Goal: Book appointment/travel/reservation

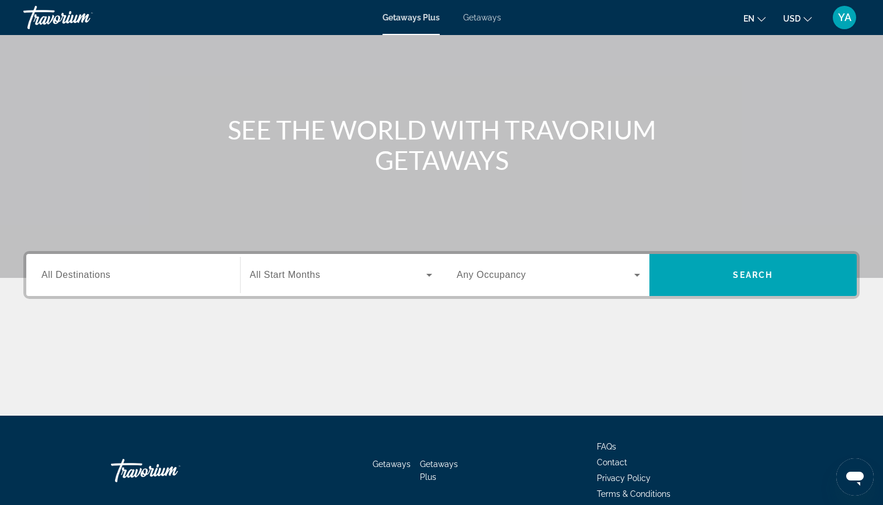
scroll to position [98, 0]
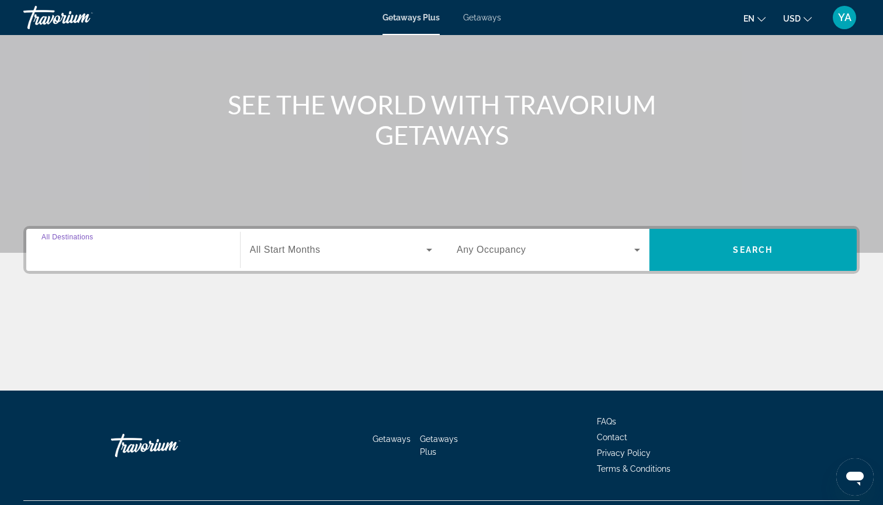
click at [119, 249] on input "Destination All Destinations" at bounding box center [132, 251] width 183 height 14
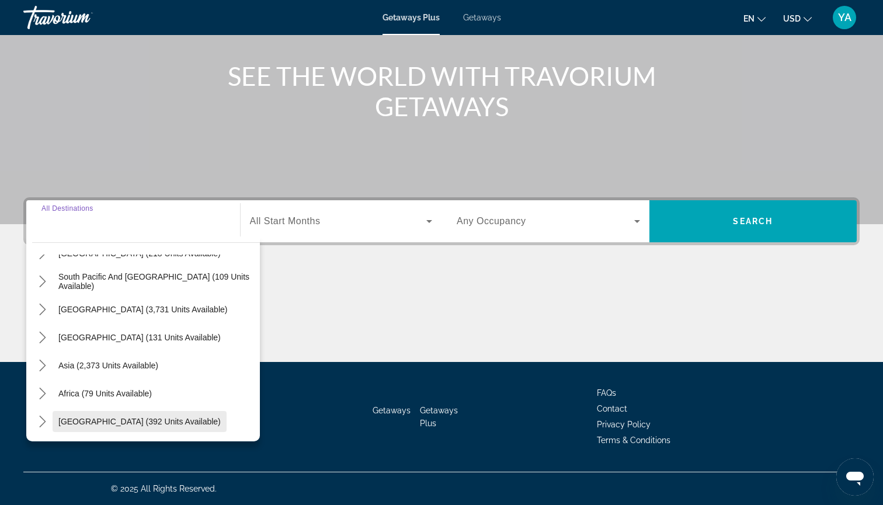
scroll to position [126, 0]
click at [124, 418] on span "[GEOGRAPHIC_DATA] (392 units available)" at bounding box center [139, 421] width 162 height 9
type input "**********"
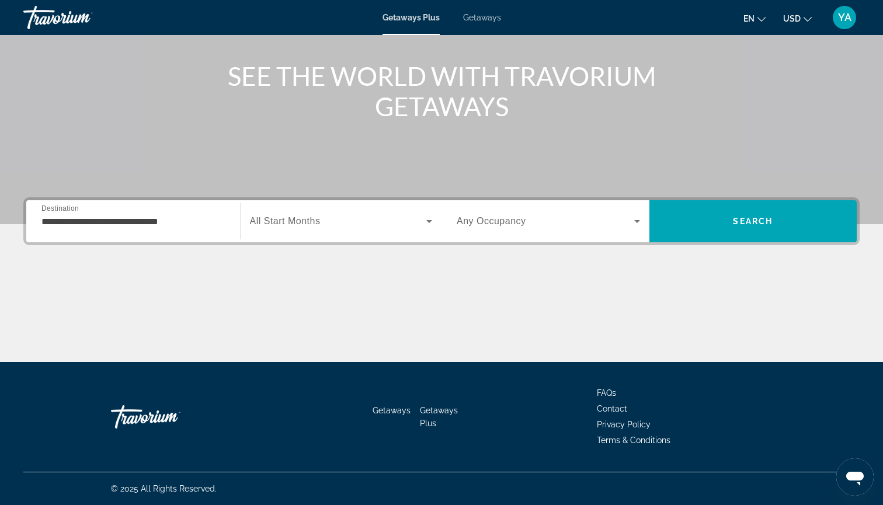
click at [313, 228] on div "Search widget" at bounding box center [341, 221] width 183 height 33
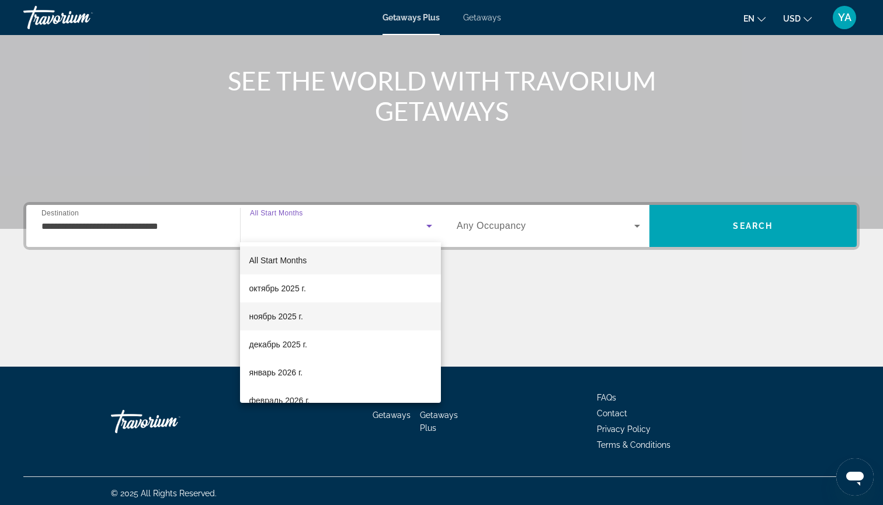
scroll to position [4, 0]
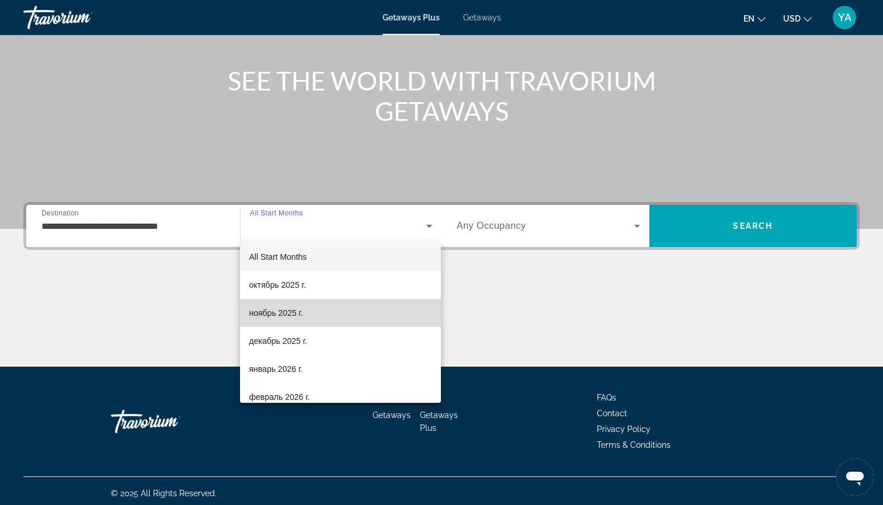
click at [303, 310] on span "ноябрь 2025 г." at bounding box center [276, 313] width 54 height 14
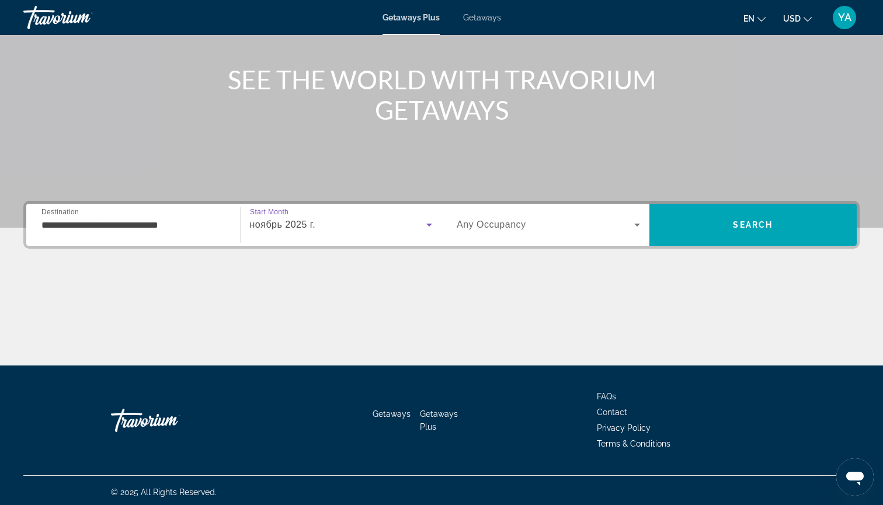
scroll to position [117, 1]
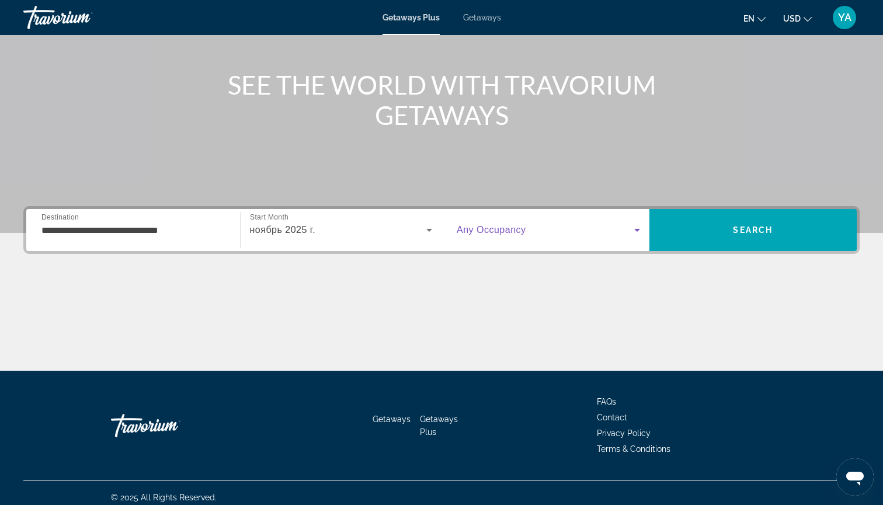
click at [573, 223] on span "Search widget" at bounding box center [546, 230] width 178 height 14
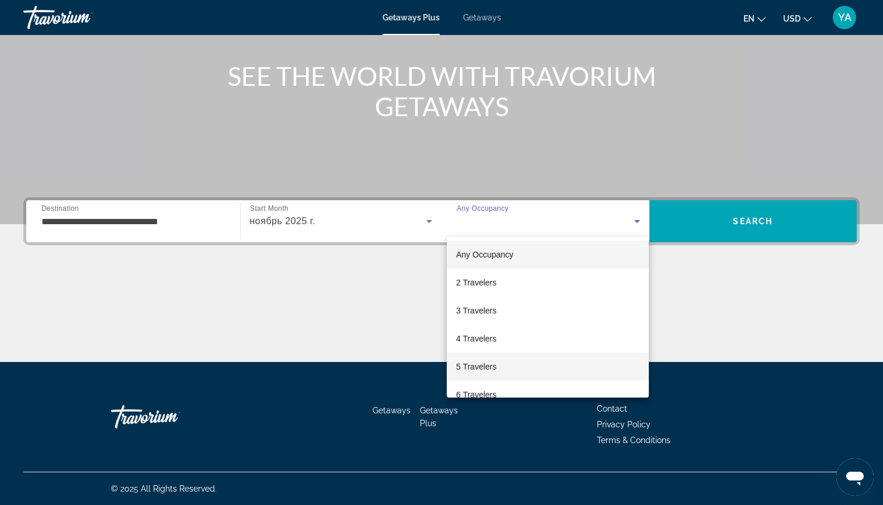
scroll to position [2, 0]
click at [531, 353] on mat-option "5 Travelers" at bounding box center [548, 366] width 202 height 28
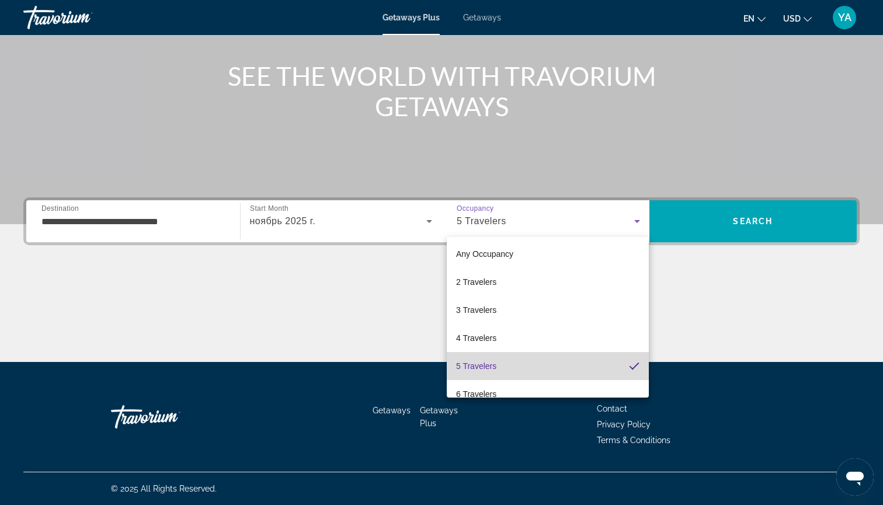
scroll to position [0, 0]
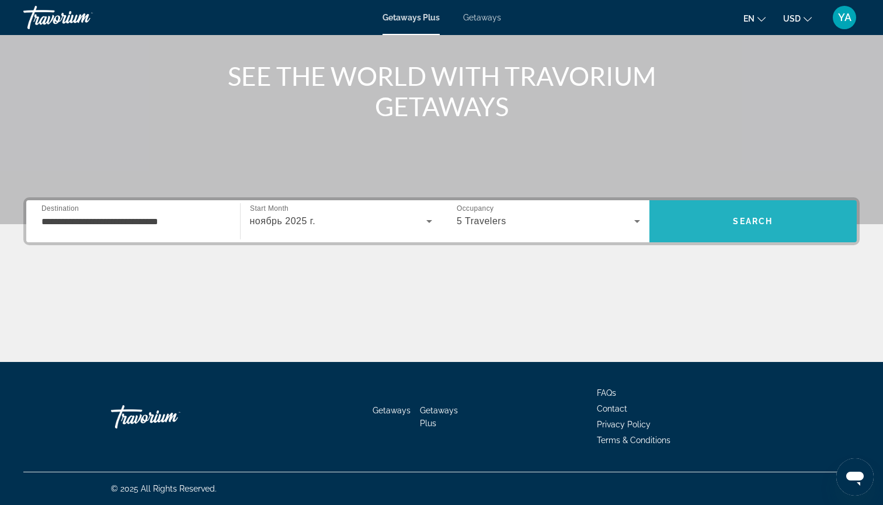
click at [758, 212] on span "Search" at bounding box center [754, 221] width 208 height 28
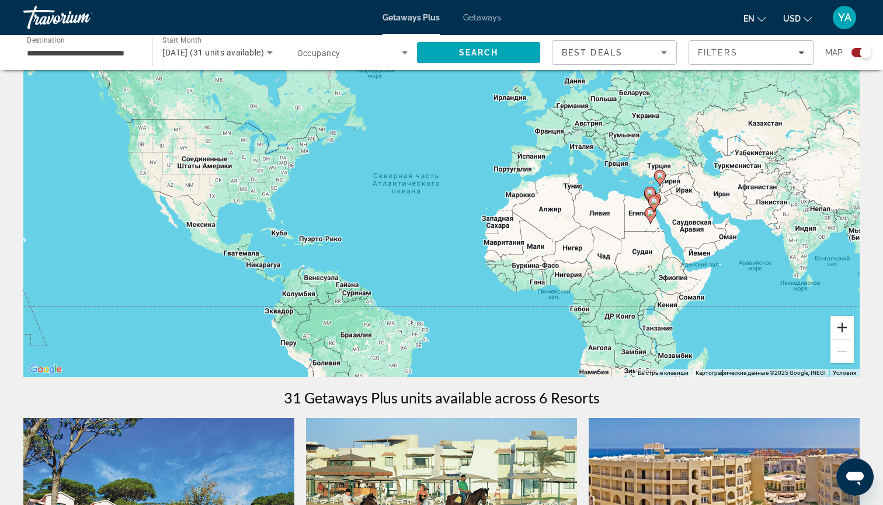
click at [841, 330] on button "Увеличить" at bounding box center [842, 327] width 23 height 23
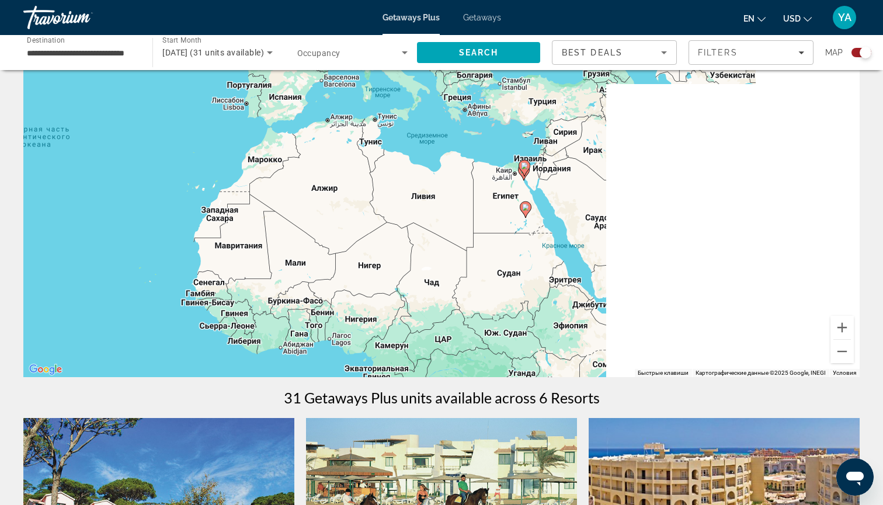
drag, startPoint x: 779, startPoint y: 312, endPoint x: 436, endPoint y: 284, distance: 343.5
click at [436, 284] on div "Чтобы активировать перетаскивание с помощью клавиатуры, нажмите Alt + Ввод. Пос…" at bounding box center [441, 202] width 837 height 351
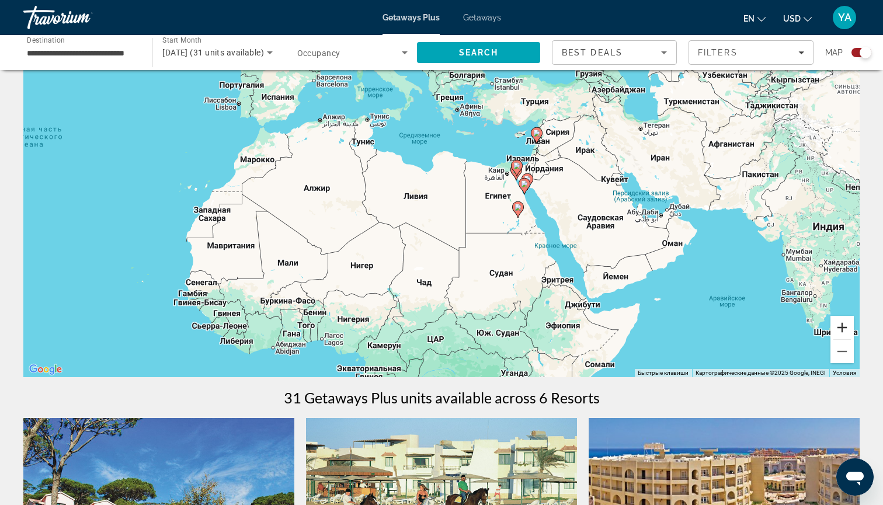
click at [842, 333] on button "Увеличить" at bounding box center [842, 327] width 23 height 23
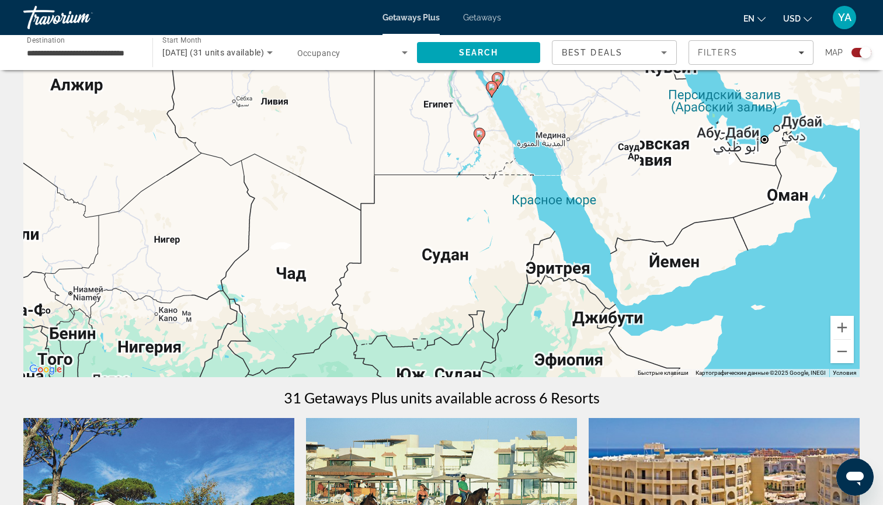
drag, startPoint x: 672, startPoint y: 325, endPoint x: 554, endPoint y: 235, distance: 148.3
click at [554, 235] on div "Чтобы активировать перетаскивание с помощью клавиатуры, нажмите Alt + Ввод. Пос…" at bounding box center [441, 202] width 837 height 351
click at [840, 329] on button "Увеличить" at bounding box center [842, 327] width 23 height 23
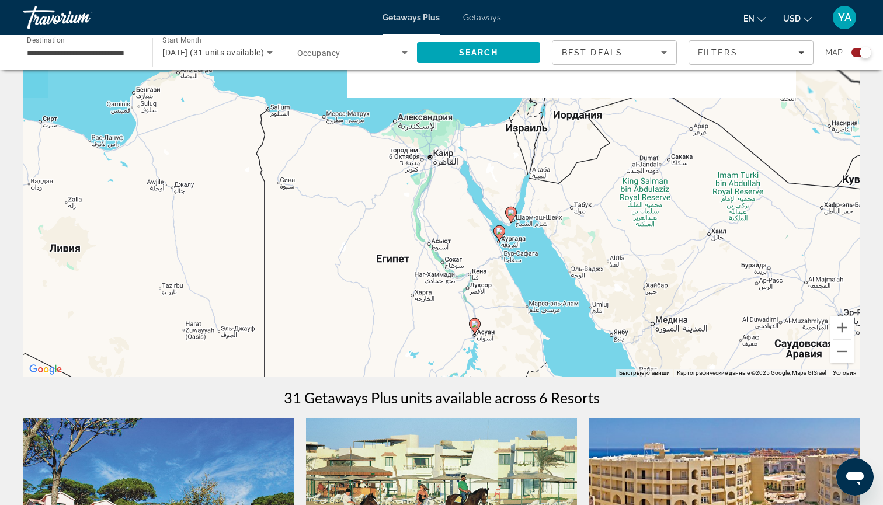
drag, startPoint x: 542, startPoint y: 167, endPoint x: 500, endPoint y: 416, distance: 252.4
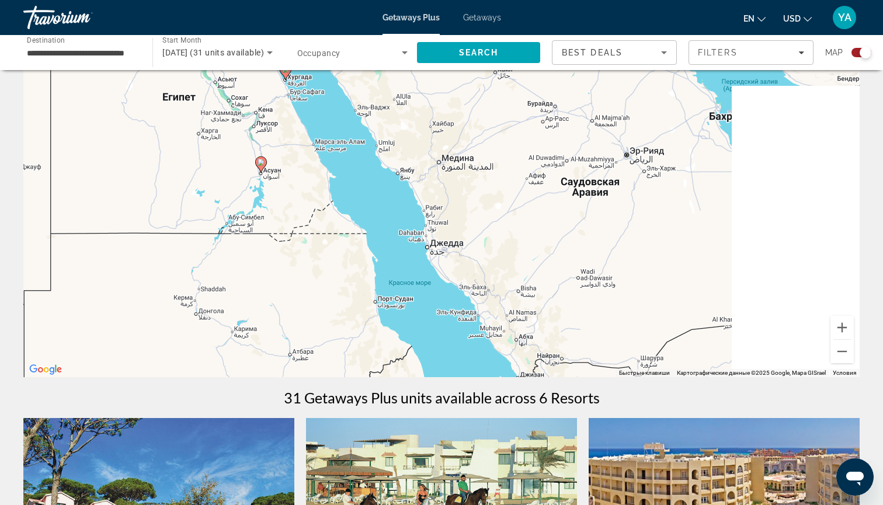
drag, startPoint x: 630, startPoint y: 326, endPoint x: 380, endPoint y: 154, distance: 303.7
click at [380, 154] on div "Чтобы активировать перетаскивание с помощью клавиатуры, нажмите Alt + Ввод. Пос…" at bounding box center [441, 202] width 837 height 351
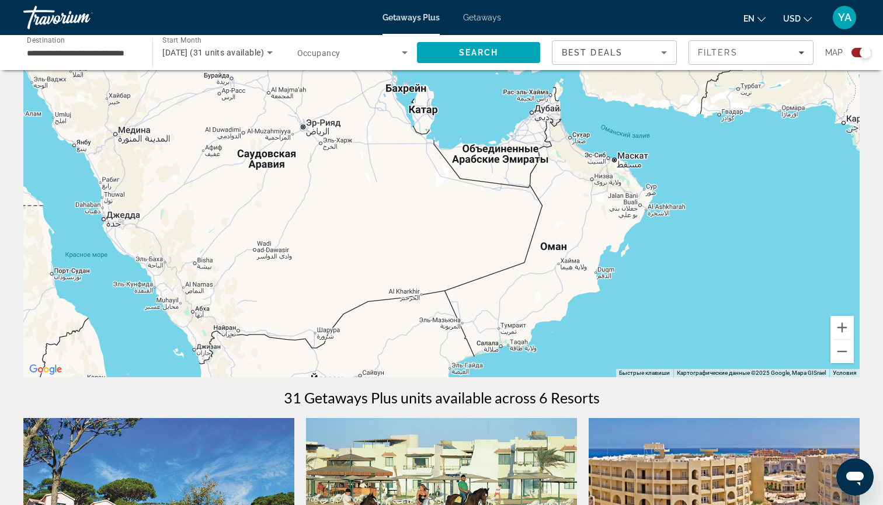
drag, startPoint x: 721, startPoint y: 278, endPoint x: 438, endPoint y: 260, distance: 283.9
click at [438, 260] on div "Чтобы активировать перетаскивание с помощью клавиатуры, нажмите Alt + Ввод. Пос…" at bounding box center [441, 202] width 837 height 351
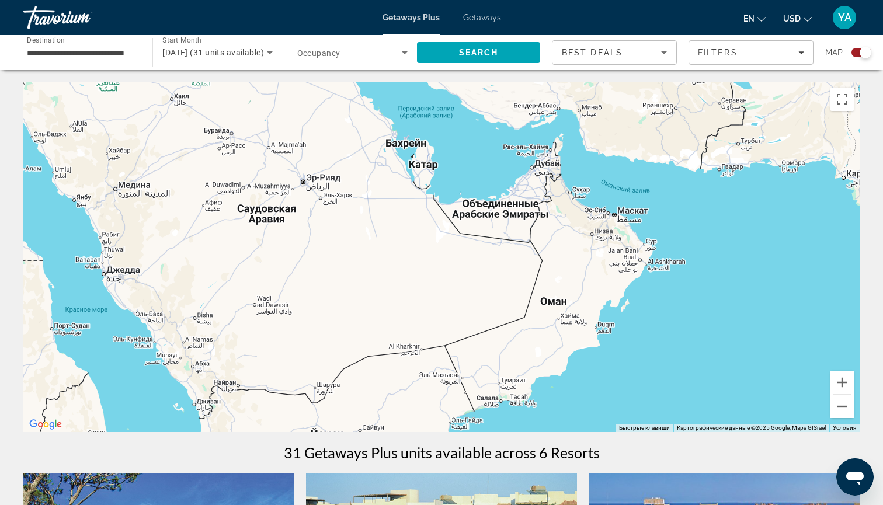
click at [100, 51] on input "**********" at bounding box center [82, 53] width 110 height 14
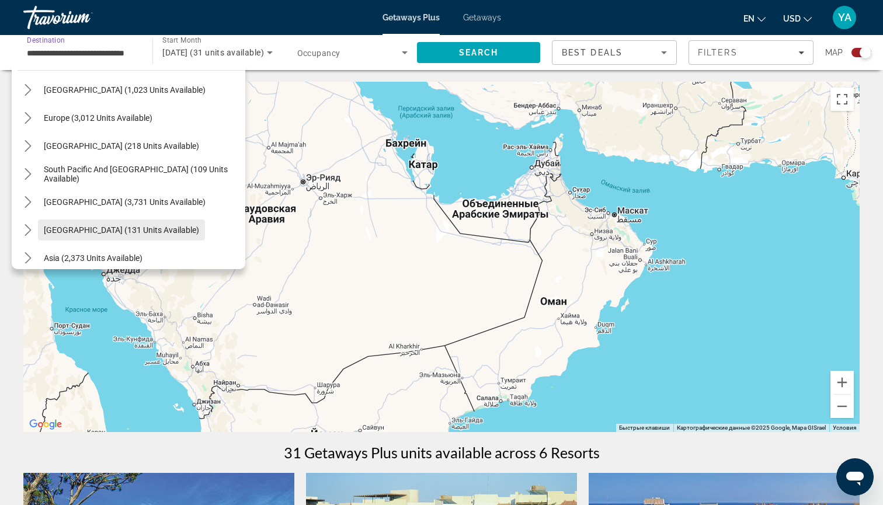
scroll to position [115, 0]
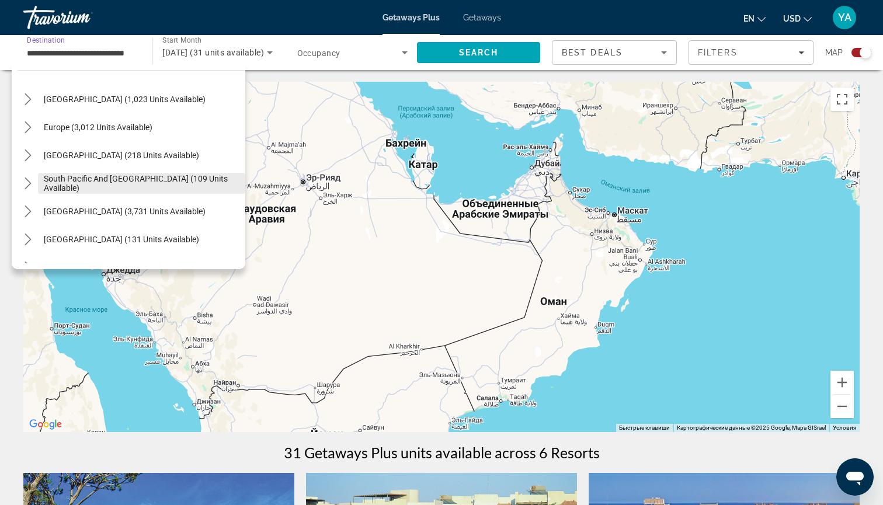
click at [75, 183] on span "South Pacific and [GEOGRAPHIC_DATA] (109 units available)" at bounding box center [142, 183] width 196 height 19
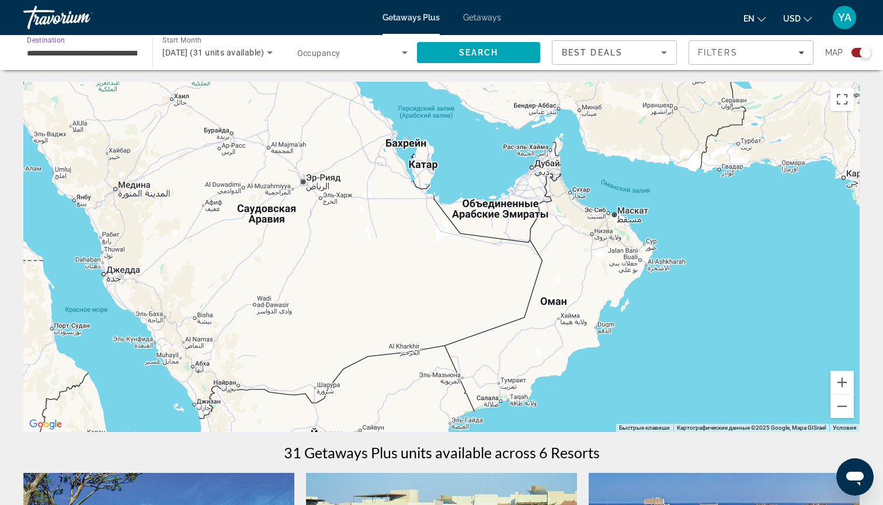
click at [123, 56] on input "**********" at bounding box center [82, 53] width 110 height 14
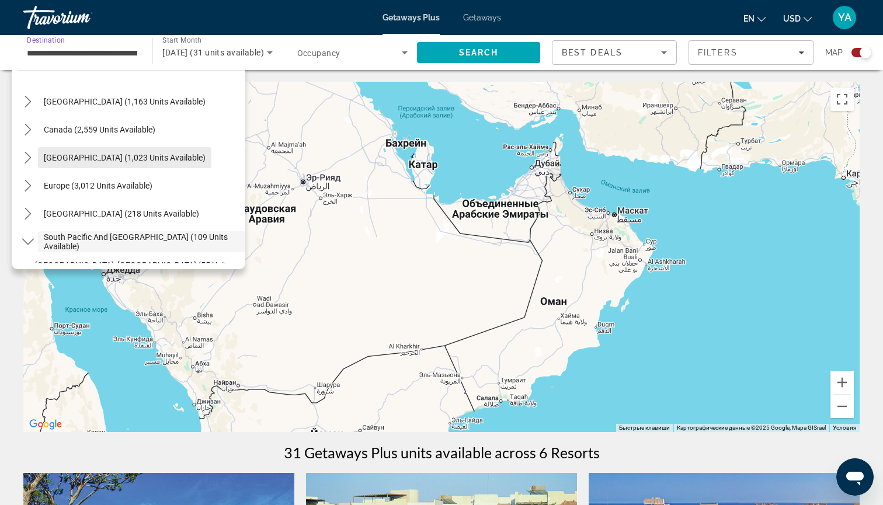
scroll to position [57, 0]
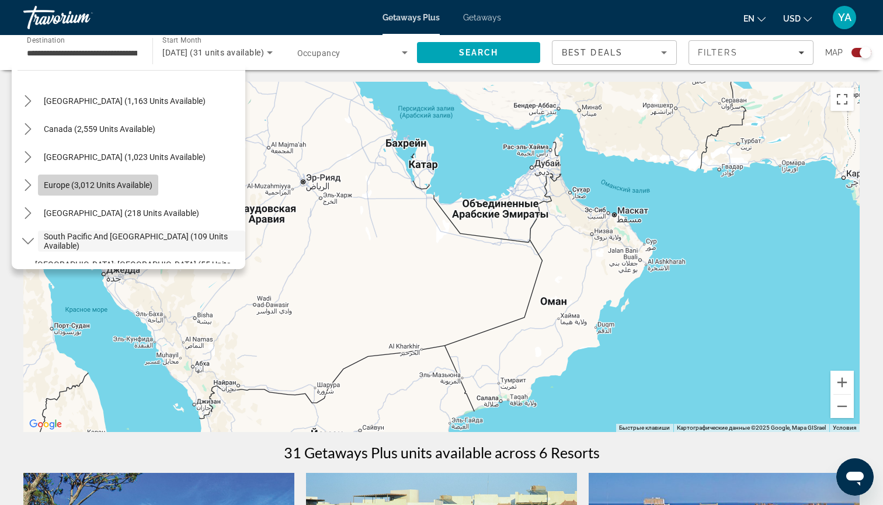
click at [125, 183] on span "Europe (3,012 units available)" at bounding box center [98, 185] width 109 height 9
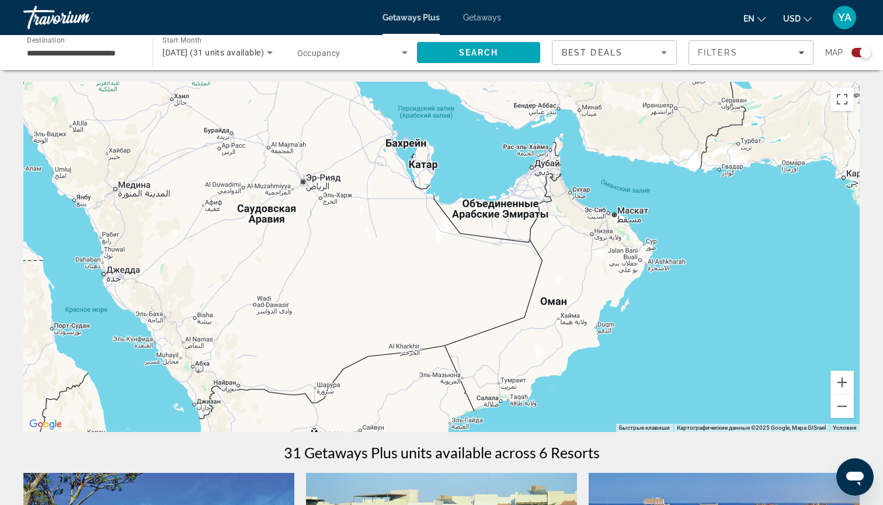
click at [89, 61] on div "**********" at bounding box center [82, 52] width 110 height 33
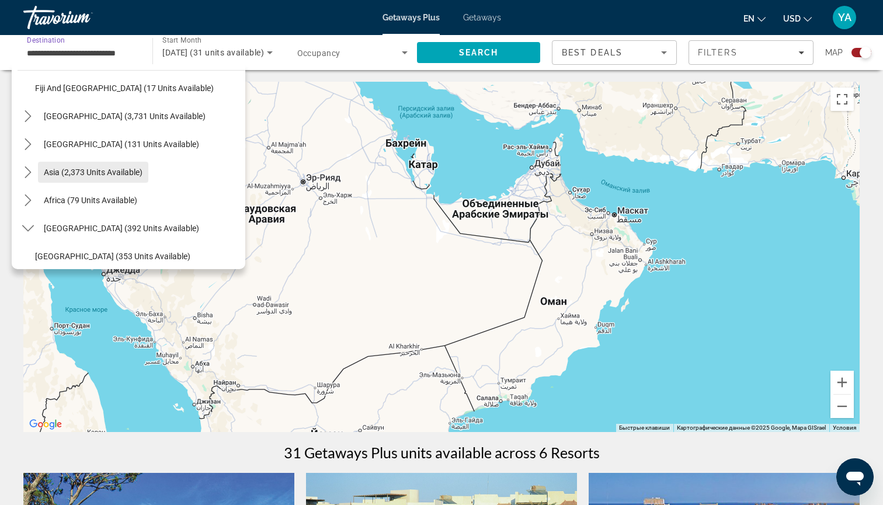
scroll to position [861, 0]
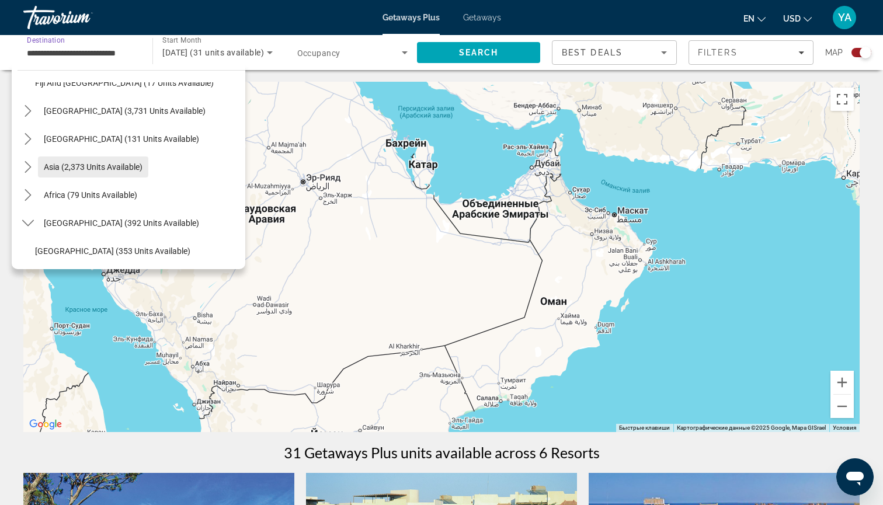
click at [131, 175] on span "Select destination: Asia (2,373 units available)" at bounding box center [93, 167] width 110 height 28
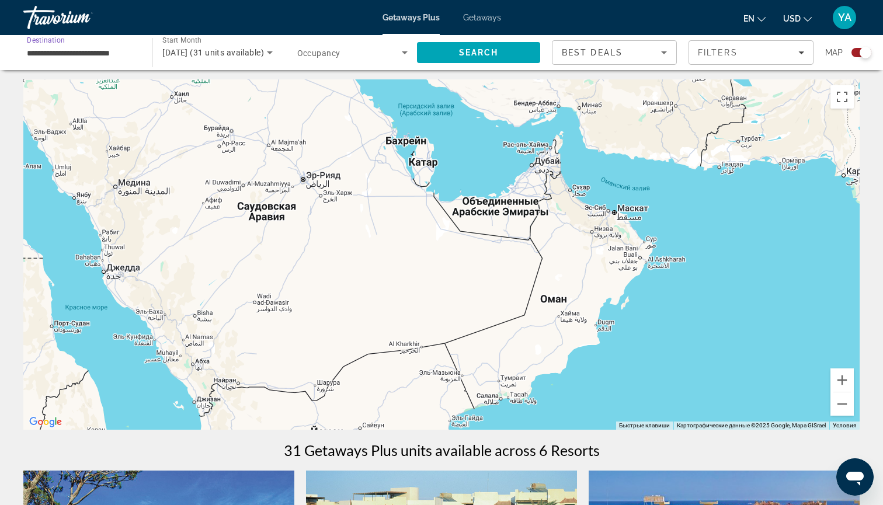
click at [141, 57] on div "**********" at bounding box center [82, 52] width 129 height 33
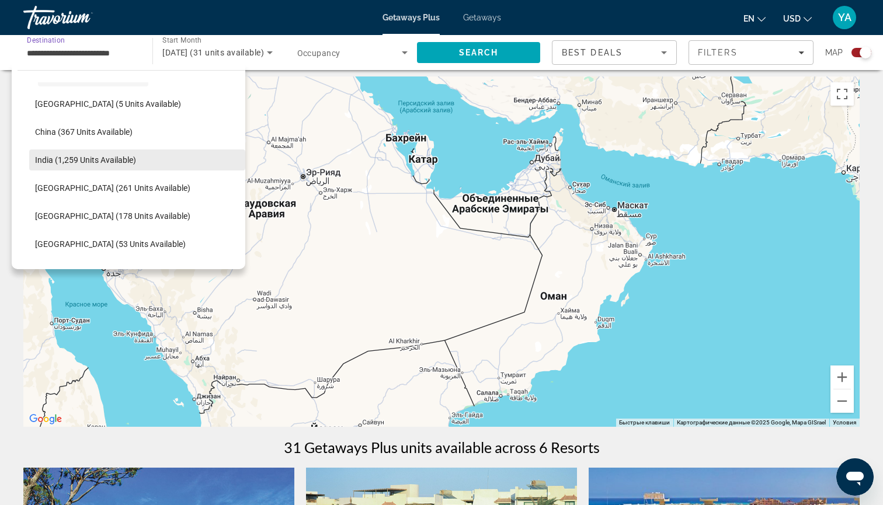
scroll to position [967, 0]
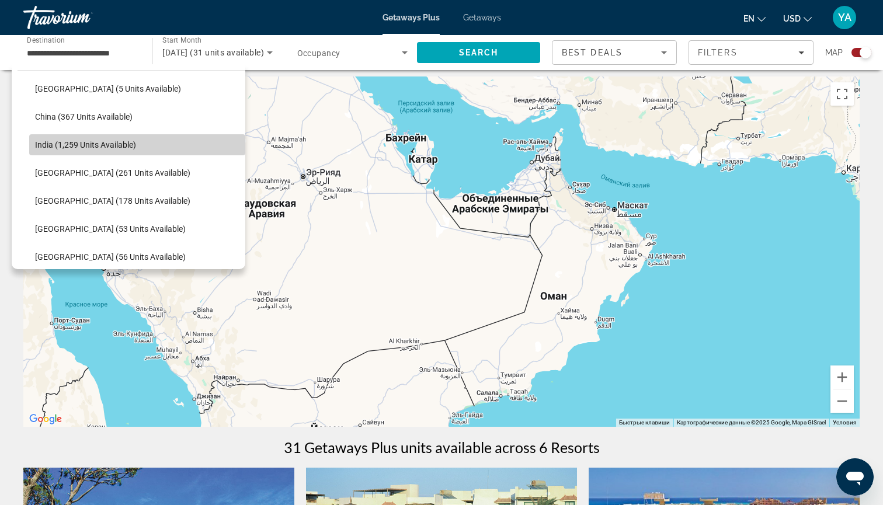
click at [123, 155] on span "Select destination: India (1,259 units available)" at bounding box center [137, 145] width 216 height 28
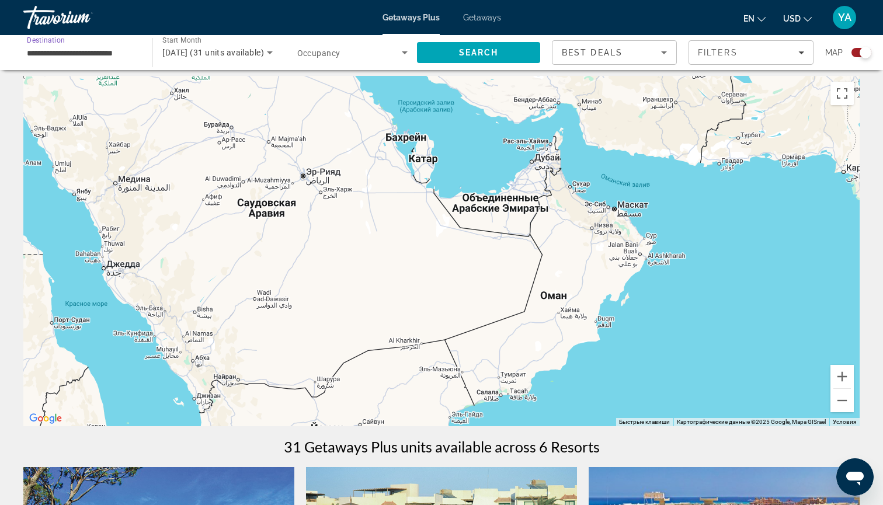
scroll to position [6, 0]
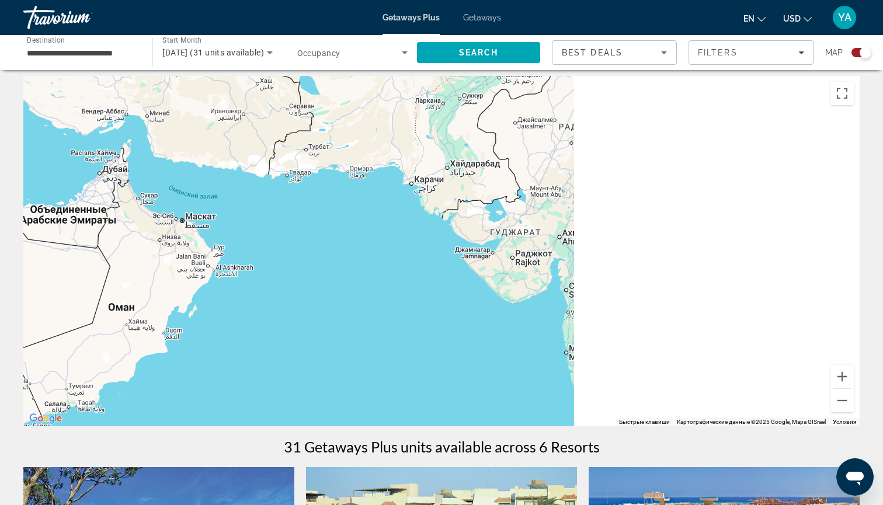
drag, startPoint x: 556, startPoint y: 292, endPoint x: 122, endPoint y: 305, distance: 434.9
click at [122, 305] on div "Чтобы активировать перетаскивание с помощью клавиатуры, нажмите Alt + Ввод. Пос…" at bounding box center [441, 251] width 837 height 351
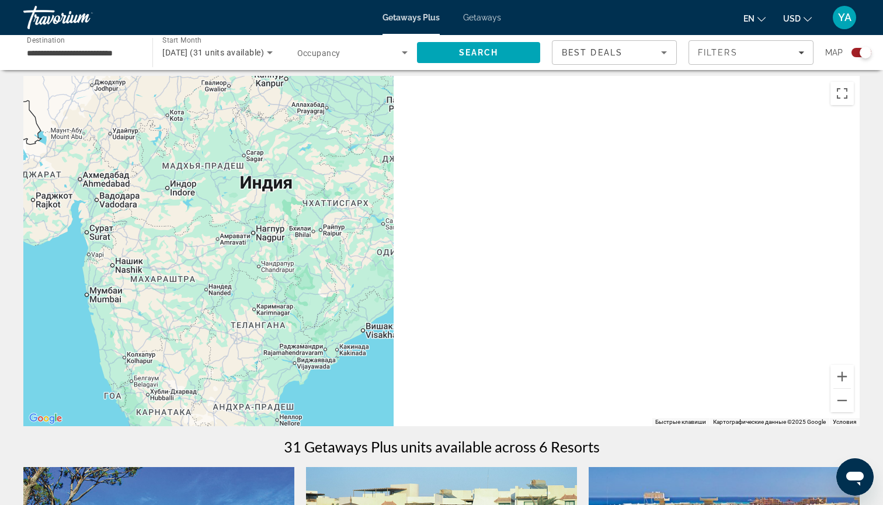
drag, startPoint x: 498, startPoint y: 234, endPoint x: 19, endPoint y: 174, distance: 482.9
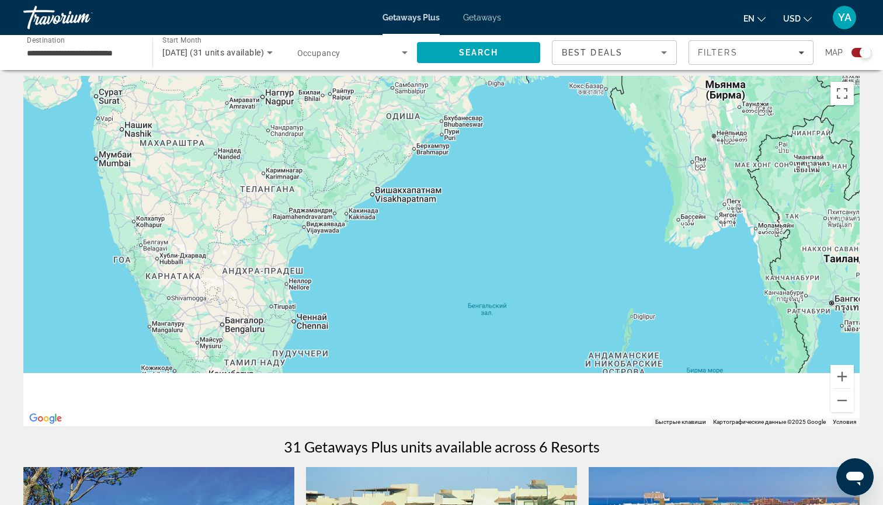
drag, startPoint x: 212, startPoint y: 287, endPoint x: 221, endPoint y: 117, distance: 170.3
click at [221, 117] on div "Main content" at bounding box center [441, 251] width 837 height 351
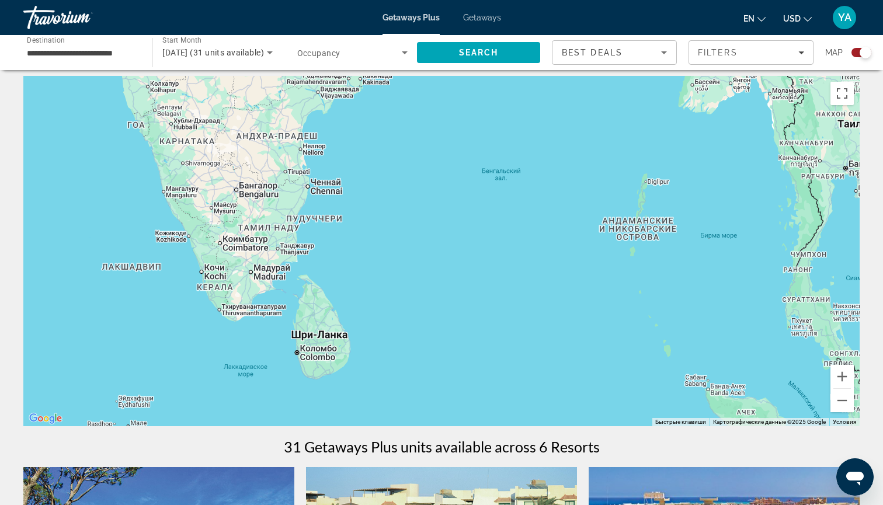
drag, startPoint x: 233, startPoint y: 265, endPoint x: 247, endPoint y: 186, distance: 80.2
click at [247, 186] on div "Main content" at bounding box center [441, 251] width 837 height 351
click at [498, 57] on span "Search" at bounding box center [478, 53] width 123 height 28
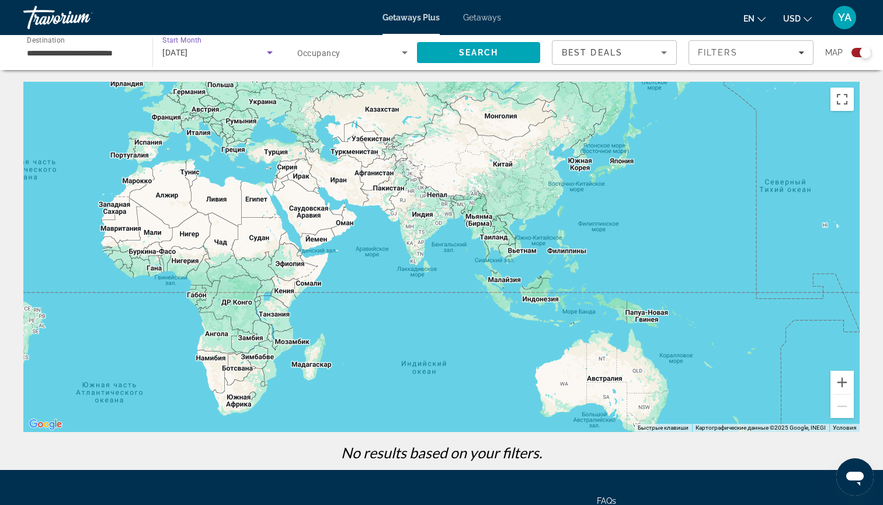
click at [188, 49] on span "[DATE]" at bounding box center [175, 52] width 26 height 9
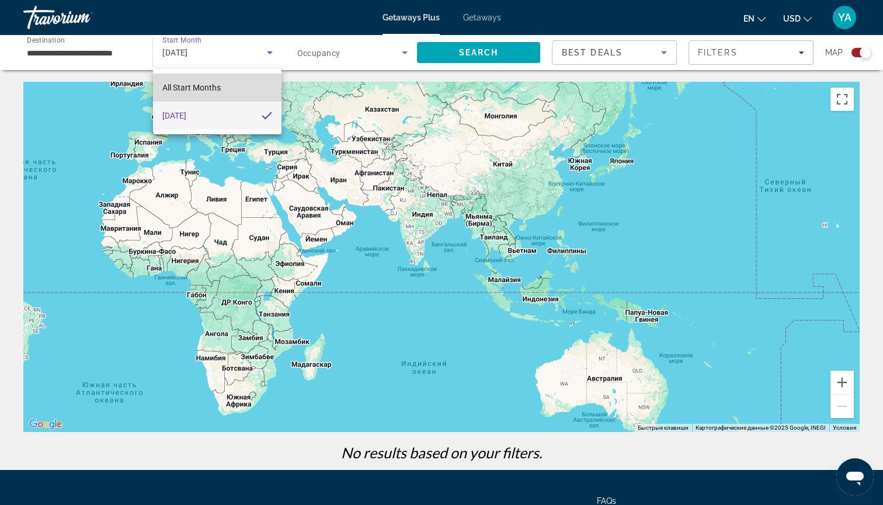
click at [227, 89] on mat-option "All Start Months" at bounding box center [217, 88] width 129 height 28
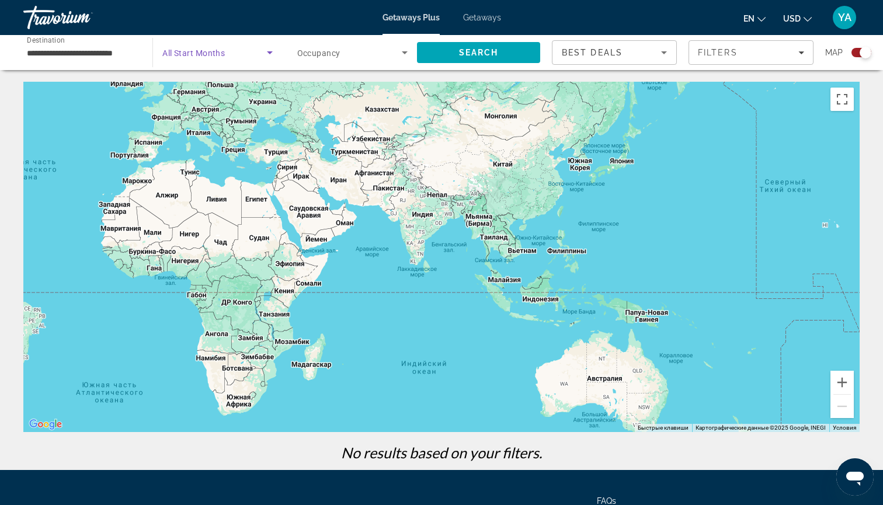
click at [271, 56] on icon "Search widget" at bounding box center [270, 53] width 14 height 14
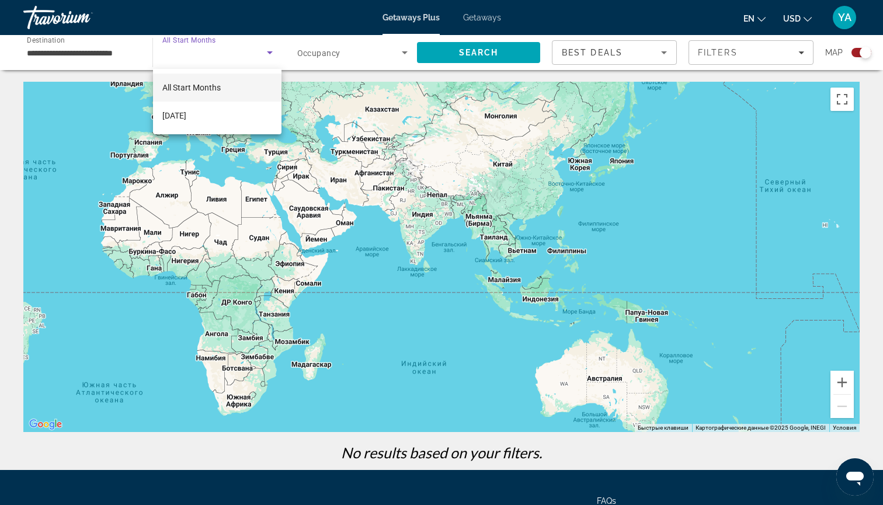
click at [252, 80] on mat-option "All Start Months" at bounding box center [217, 88] width 129 height 28
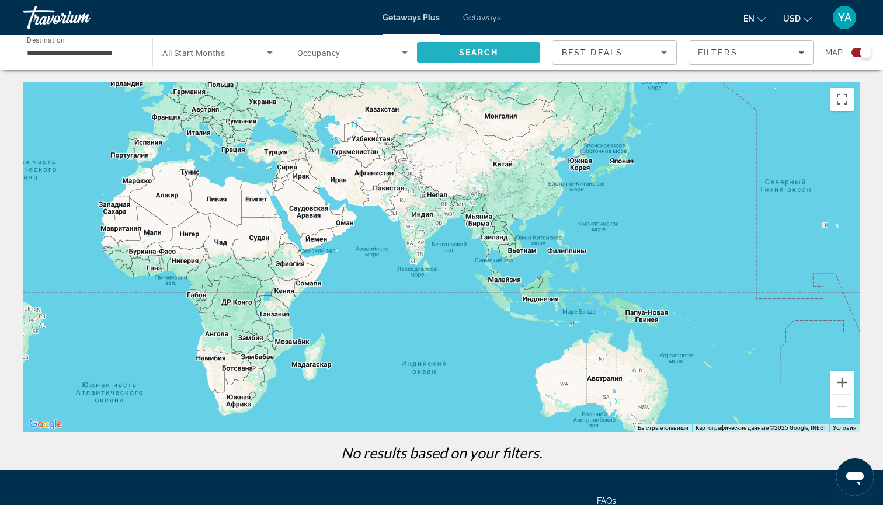
click at [482, 58] on span "Search" at bounding box center [478, 53] width 123 height 28
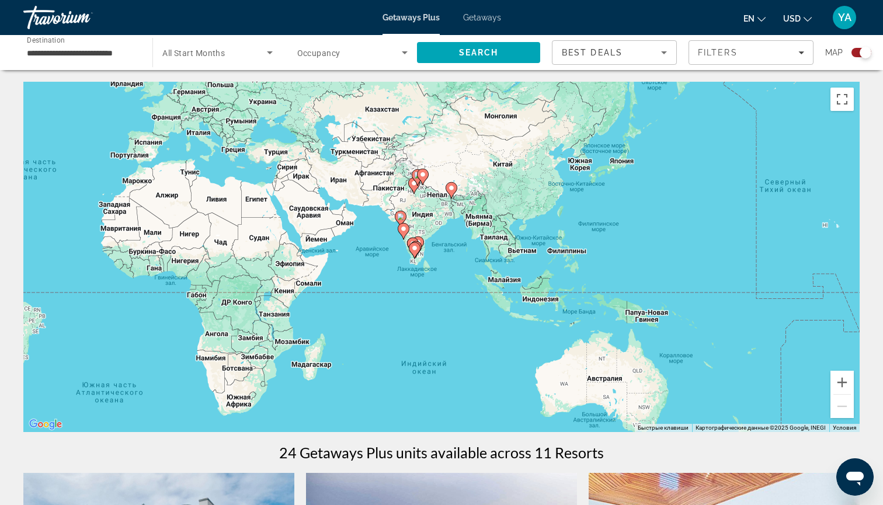
click at [422, 258] on div "Чтобы активировать перетаскивание с помощью клавиатуры, нажмите Alt + Ввод. Пос…" at bounding box center [441, 257] width 837 height 351
click at [849, 384] on button "Увеличить" at bounding box center [842, 382] width 23 height 23
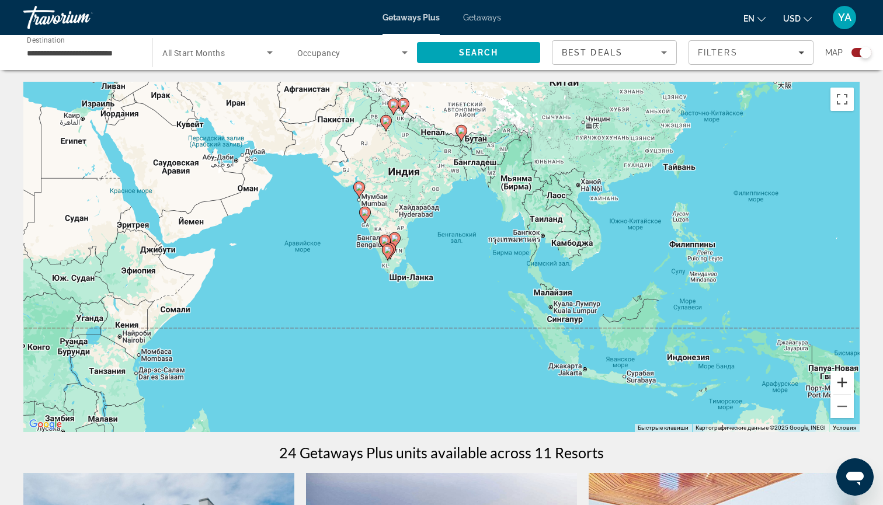
click at [849, 384] on button "Увеличить" at bounding box center [842, 382] width 23 height 23
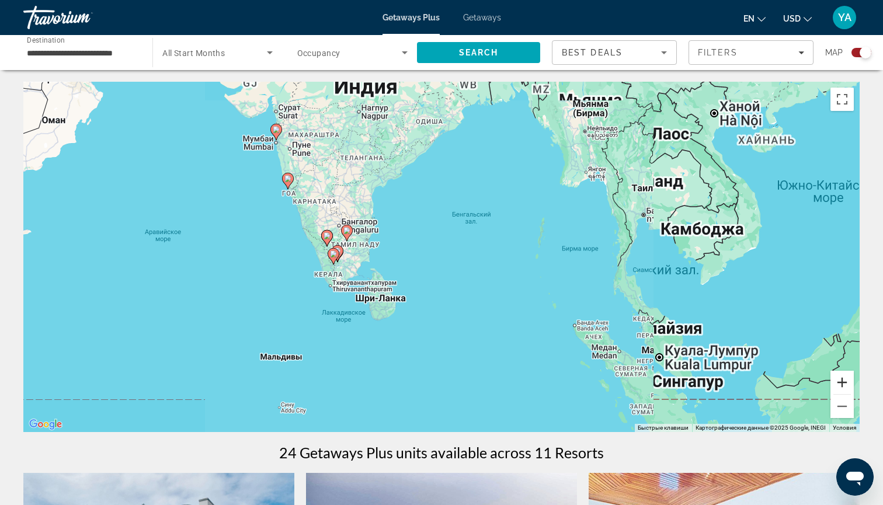
click at [849, 384] on button "Увеличить" at bounding box center [842, 382] width 23 height 23
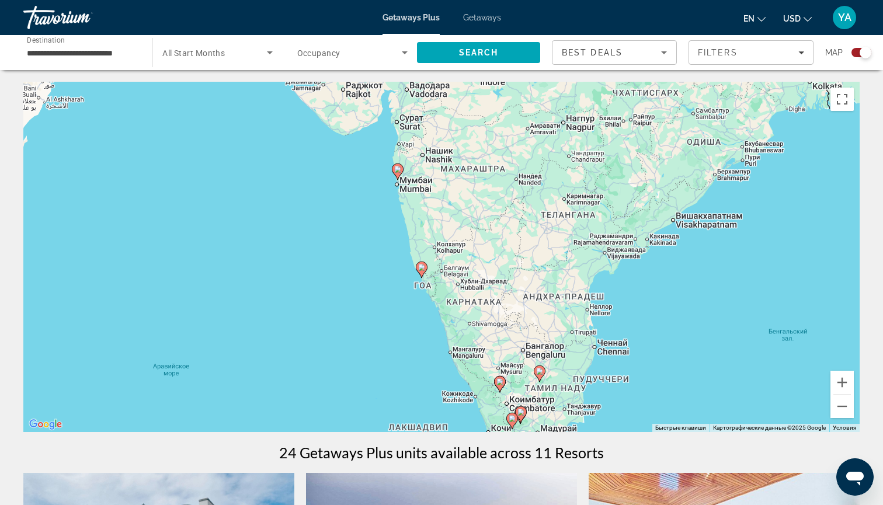
drag, startPoint x: 210, startPoint y: 152, endPoint x: 500, endPoint y: 310, distance: 329.4
click at [500, 310] on div "Чтобы активировать перетаскивание с помощью клавиатуры, нажмите Alt + Ввод. Пос…" at bounding box center [441, 257] width 837 height 351
click at [424, 274] on icon "Main content" at bounding box center [422, 269] width 11 height 15
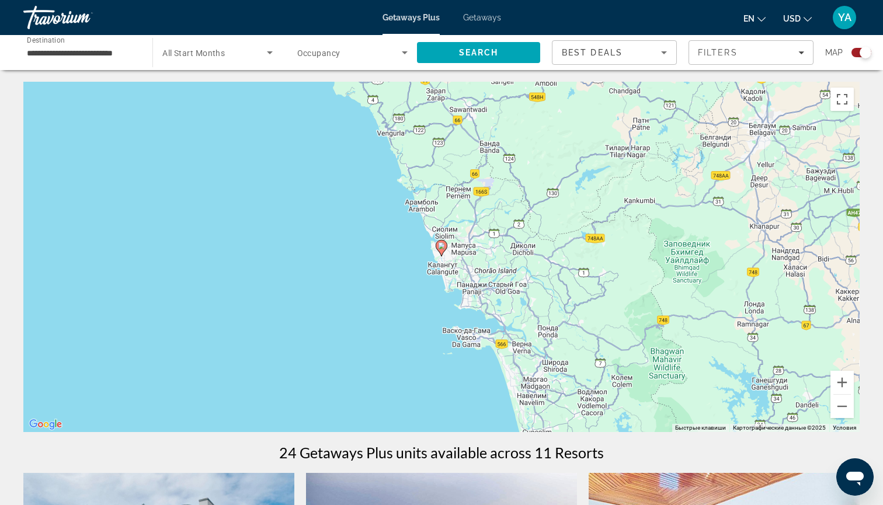
click at [443, 252] on icon "Main content" at bounding box center [441, 248] width 11 height 15
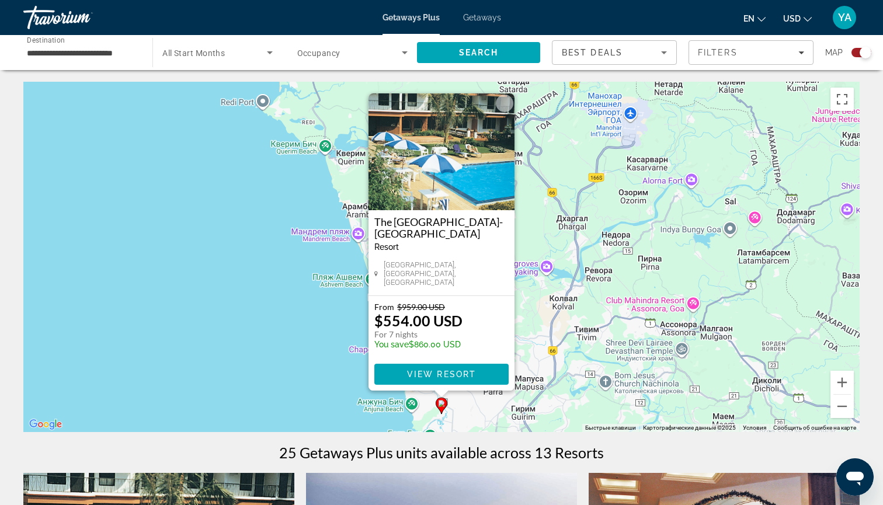
click at [306, 243] on div "Чтобы активировать перетаскивание с помощью клавиатуры, нажмите Alt + Ввод. Пос…" at bounding box center [441, 257] width 837 height 351
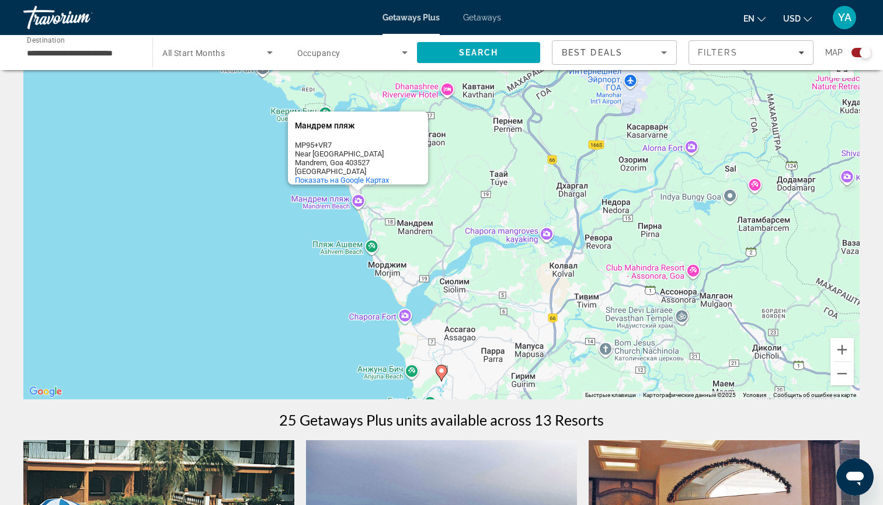
scroll to position [33, 0]
click at [849, 376] on button "Уменьшить" at bounding box center [842, 373] width 23 height 23
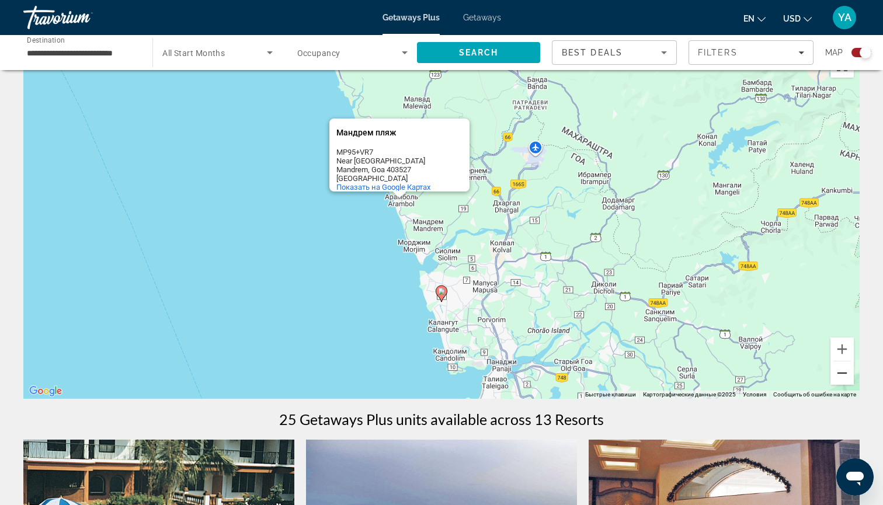
click at [849, 376] on button "Уменьшить" at bounding box center [842, 373] width 23 height 23
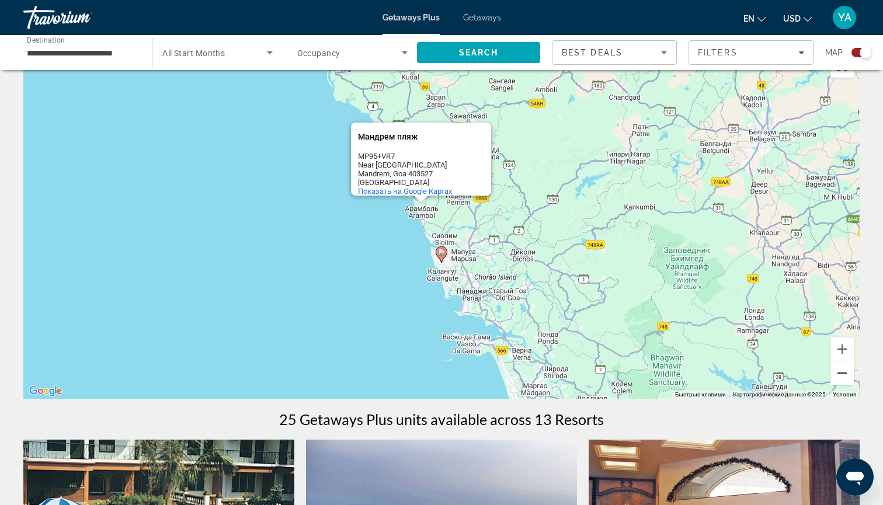
click at [849, 376] on button "Уменьшить" at bounding box center [842, 373] width 23 height 23
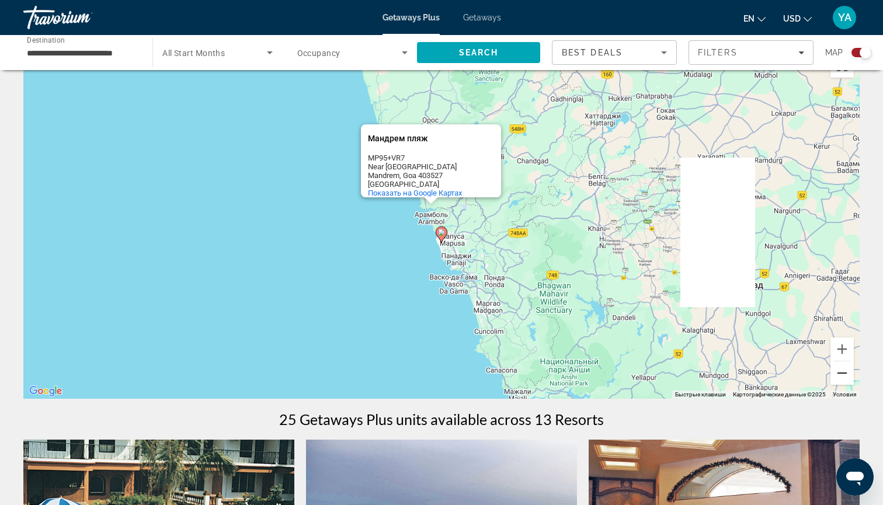
click at [849, 376] on button "Уменьшить" at bounding box center [842, 373] width 23 height 23
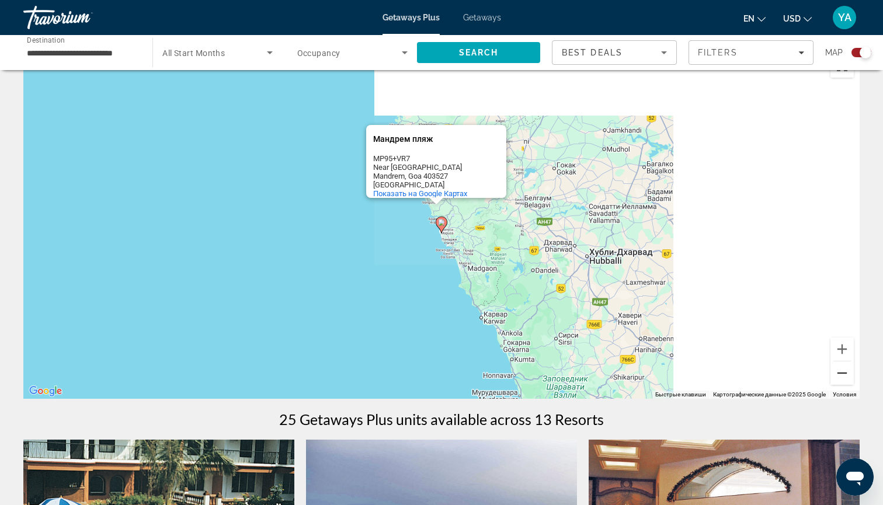
click at [849, 376] on button "Уменьшить" at bounding box center [842, 373] width 23 height 23
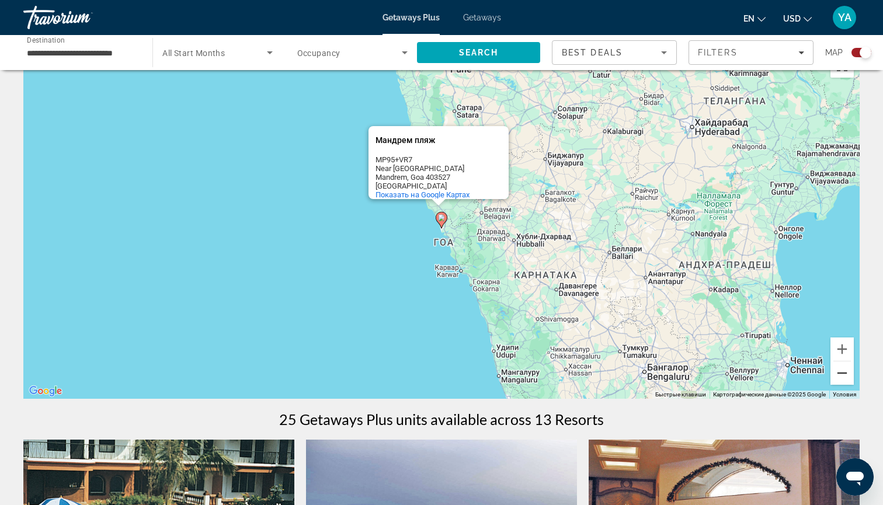
click at [849, 376] on button "Уменьшить" at bounding box center [842, 373] width 23 height 23
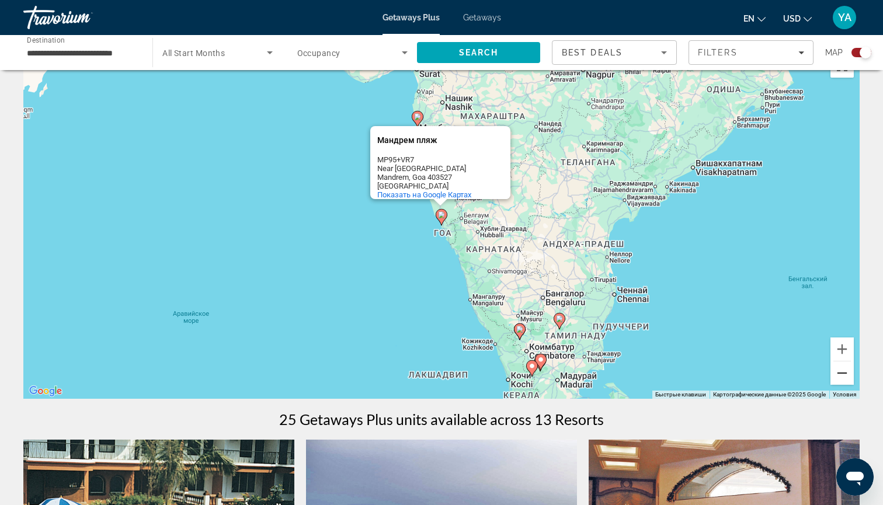
click at [849, 376] on button "Уменьшить" at bounding box center [842, 373] width 23 height 23
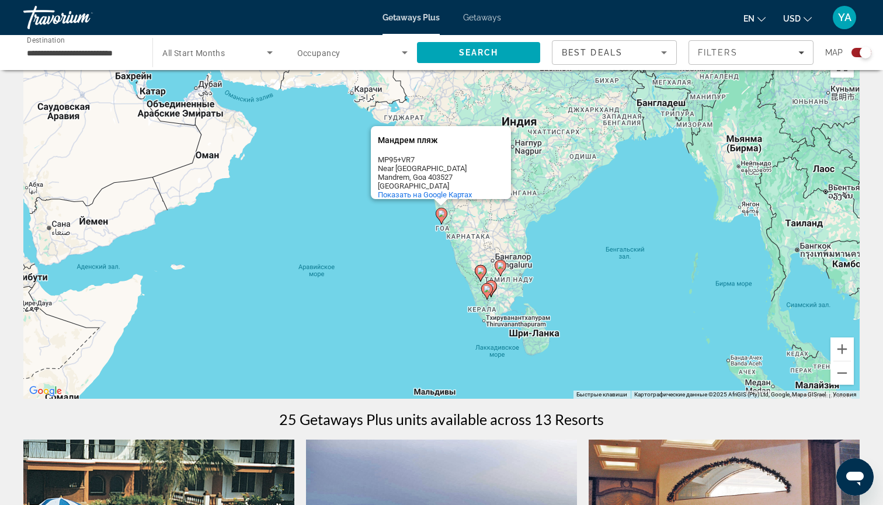
click at [139, 52] on div "**********" at bounding box center [82, 52] width 129 height 33
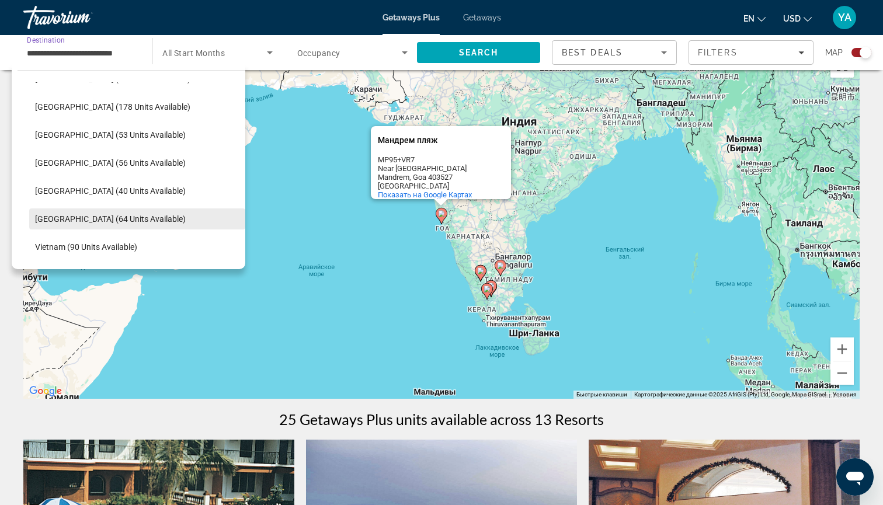
scroll to position [409, 0]
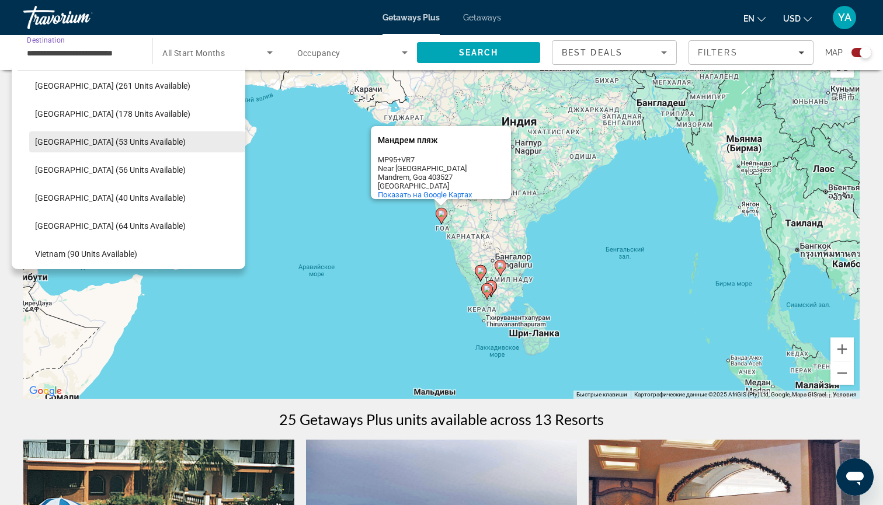
click at [129, 139] on span "[GEOGRAPHIC_DATA] (53 units available)" at bounding box center [110, 141] width 151 height 9
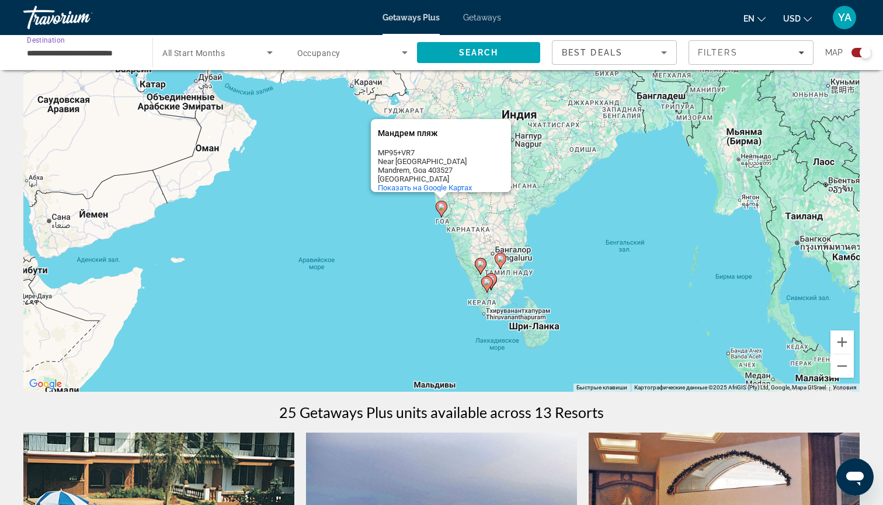
scroll to position [40, 0]
click at [517, 58] on span "Search" at bounding box center [478, 53] width 123 height 28
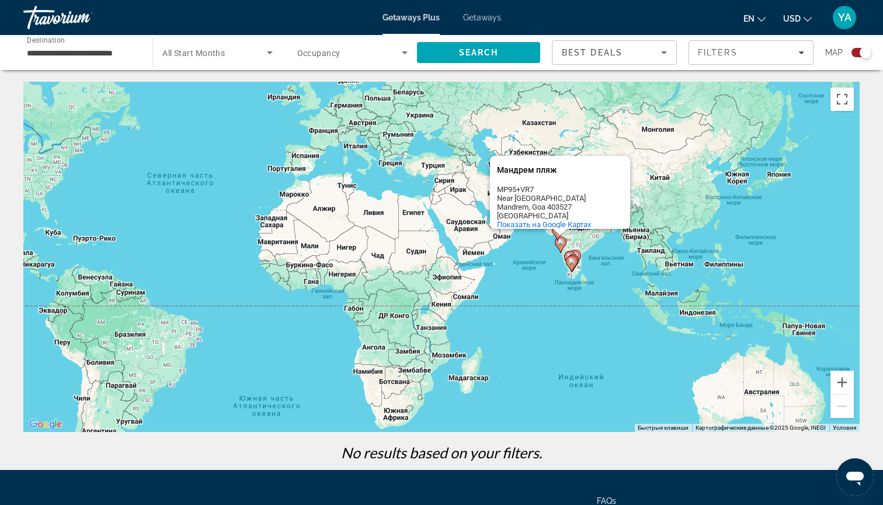
drag, startPoint x: 309, startPoint y: 154, endPoint x: 82, endPoint y: 100, distance: 232.4
click at [82, 100] on div "Чтобы активировать перетаскивание с помощью клавиатуры, нажмите Alt + Ввод. Пос…" at bounding box center [441, 257] width 837 height 351
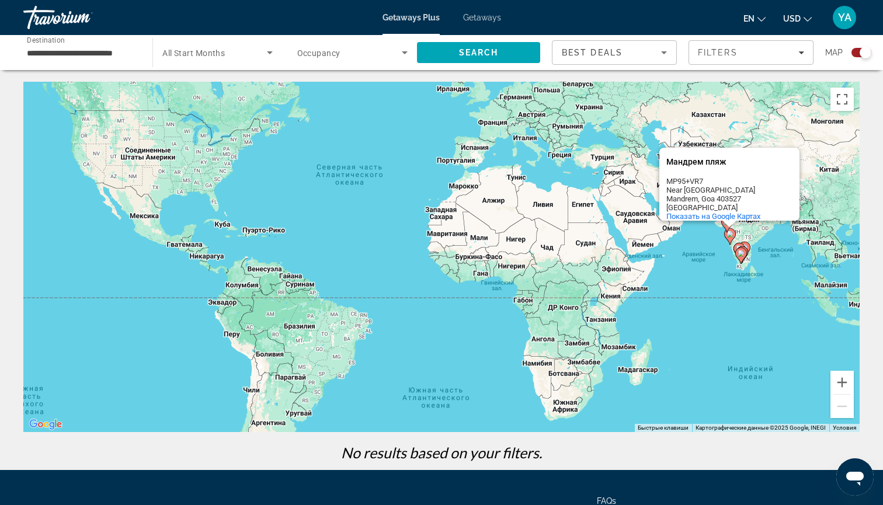
drag, startPoint x: 583, startPoint y: 289, endPoint x: 775, endPoint y: 287, distance: 192.2
click at [775, 287] on div "Чтобы активировать перетаскивание с помощью клавиатуры, нажмите Alt + Ввод. Пос…" at bounding box center [441, 257] width 837 height 351
click at [136, 44] on div "**********" at bounding box center [82, 52] width 110 height 33
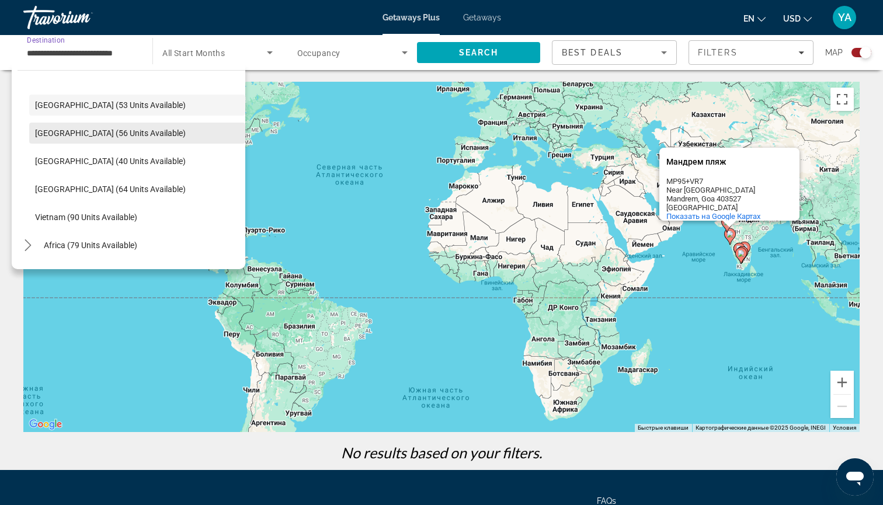
scroll to position [456, 0]
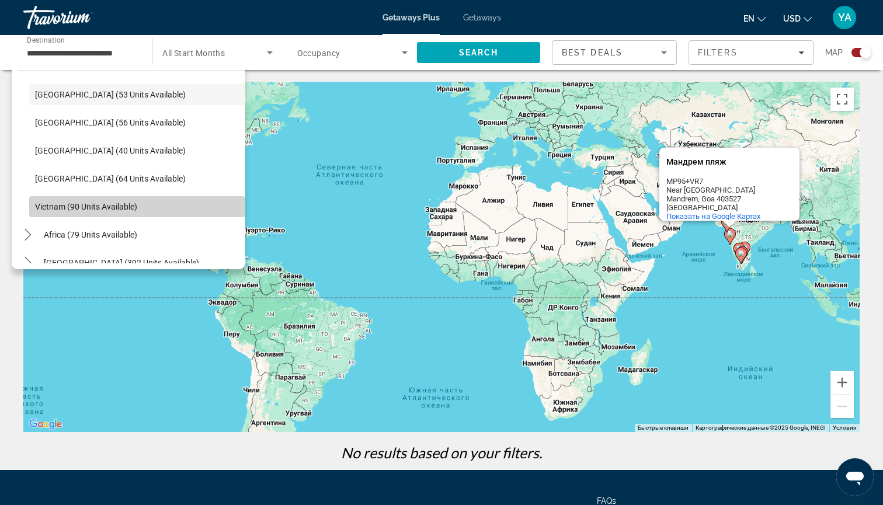
click at [98, 209] on span "Vietnam (90 units available)" at bounding box center [86, 206] width 102 height 9
type input "**********"
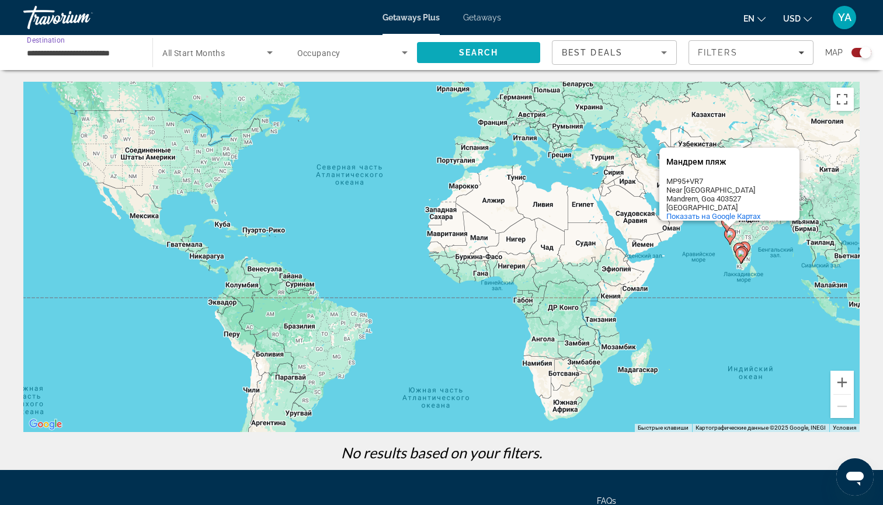
click at [497, 53] on span "Search" at bounding box center [479, 52] width 40 height 9
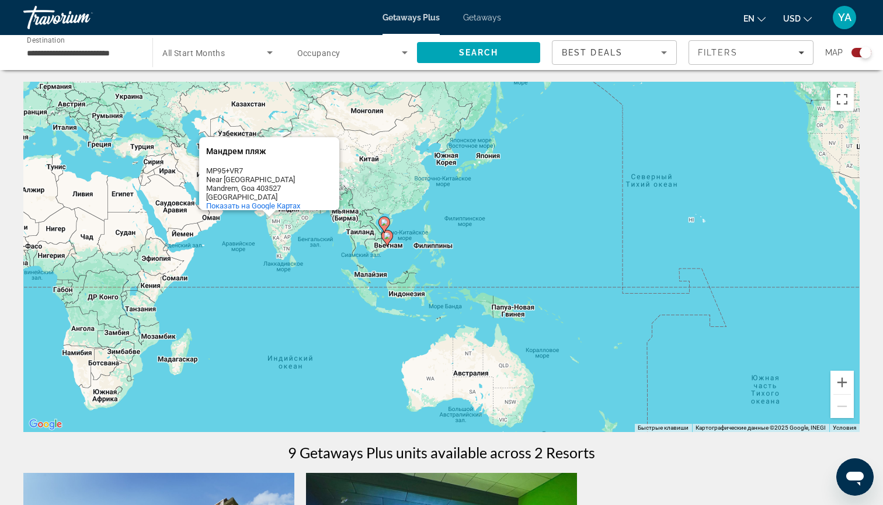
drag, startPoint x: 758, startPoint y: 288, endPoint x: 300, endPoint y: 287, distance: 458.1
click at [300, 287] on div "Чтобы активировать перетаскивание с помощью клавиатуры, нажмите Alt + Ввод. Пос…" at bounding box center [441, 257] width 837 height 351
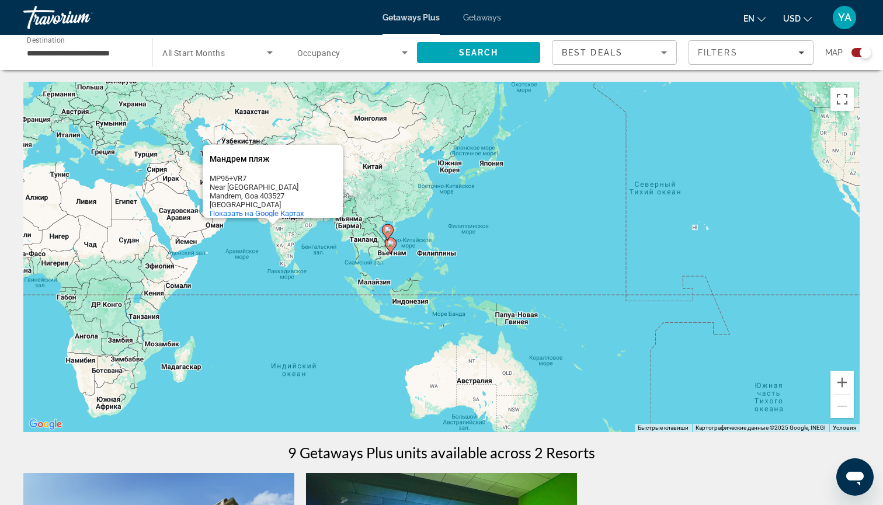
scroll to position [5, 0]
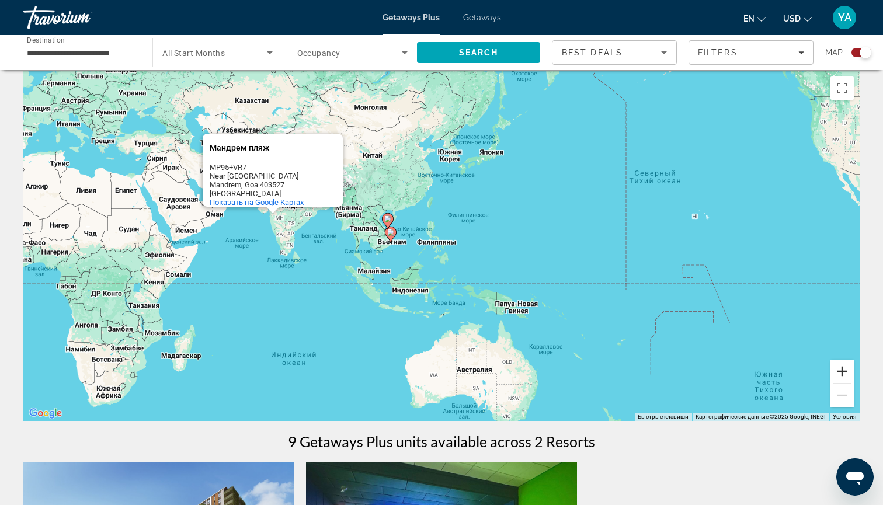
click at [847, 379] on button "Увеличить" at bounding box center [842, 371] width 23 height 23
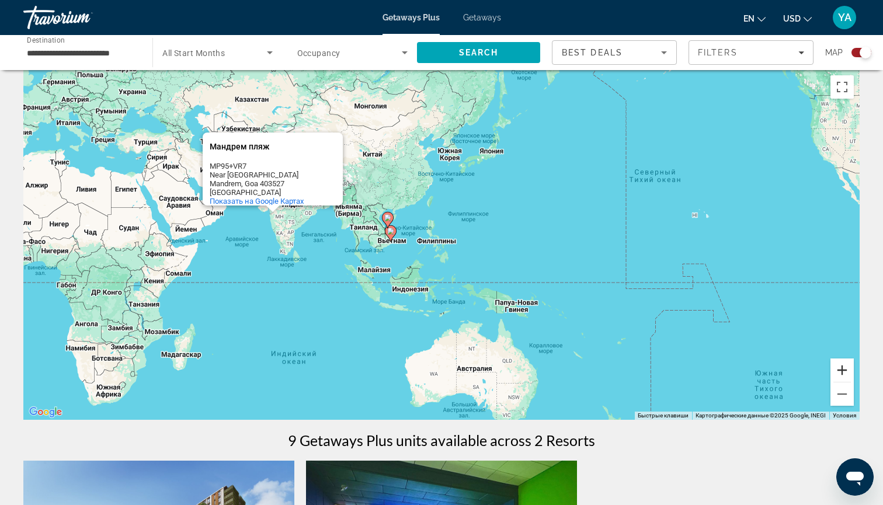
click at [847, 379] on button "Увеличить" at bounding box center [842, 370] width 23 height 23
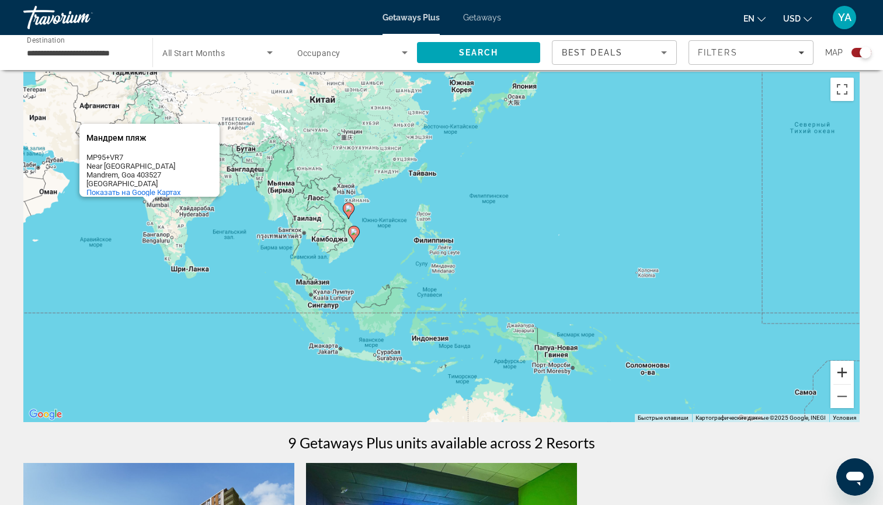
click at [847, 379] on button "Увеличить" at bounding box center [842, 372] width 23 height 23
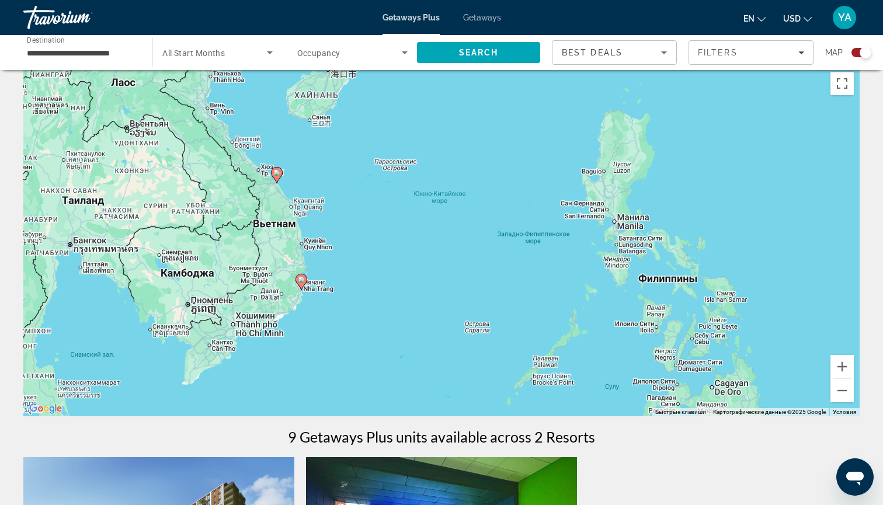
drag, startPoint x: 105, startPoint y: 217, endPoint x: 370, endPoint y: 284, distance: 274.2
click at [370, 284] on div "Чтобы активировать перетаскивание с помощью клавиатуры, нажмите Alt + Ввод. Пос…" at bounding box center [441, 241] width 837 height 351
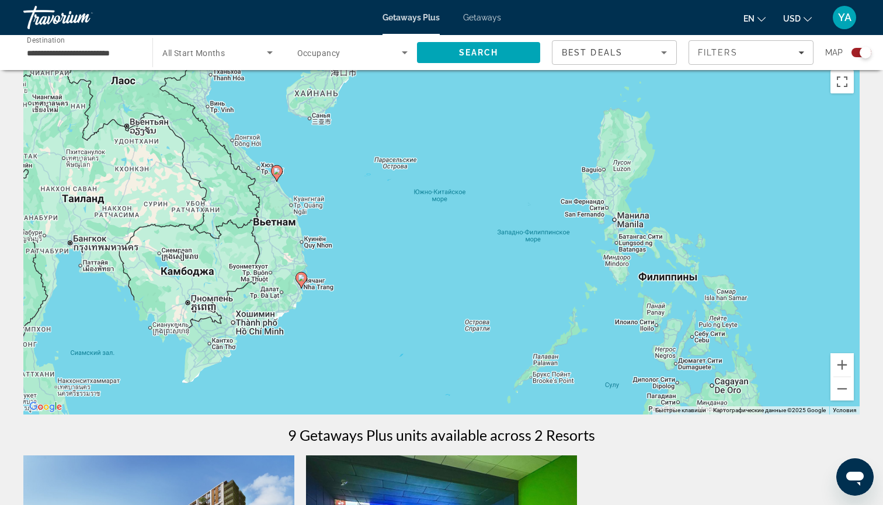
scroll to position [16, 0]
click at [844, 365] on button "Увеличить" at bounding box center [842, 364] width 23 height 23
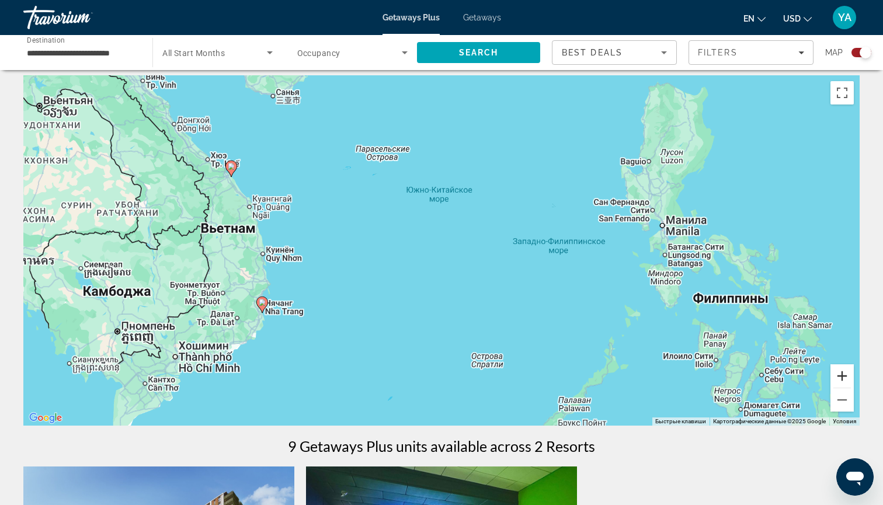
scroll to position [7, 0]
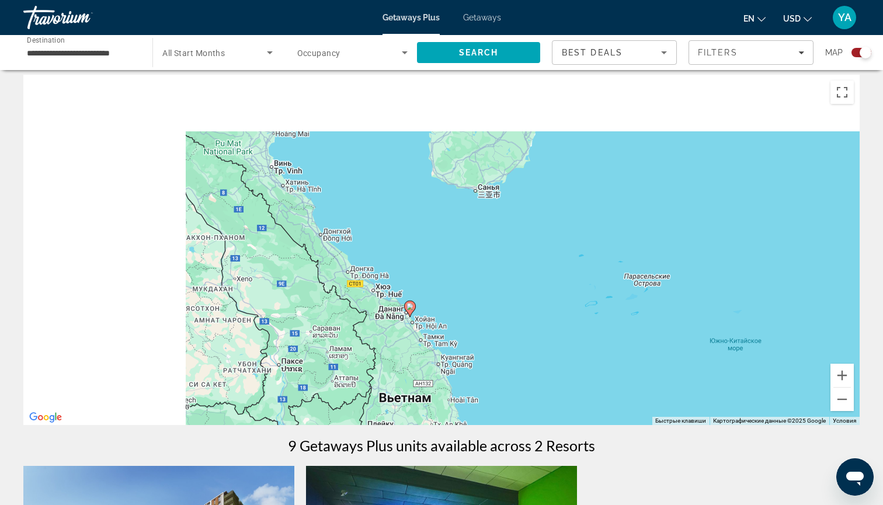
drag, startPoint x: 293, startPoint y: 195, endPoint x: 594, endPoint y: 381, distance: 353.7
click at [594, 381] on div "Чтобы активировать перетаскивание с помощью клавиатуры, нажмите Alt + Ввод. Пос…" at bounding box center [441, 250] width 837 height 351
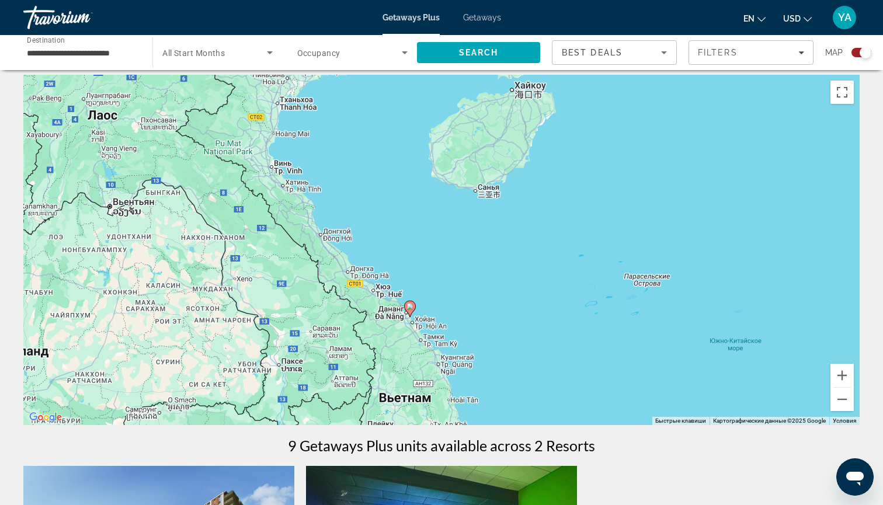
click at [411, 311] on icon "Main content" at bounding box center [410, 308] width 11 height 15
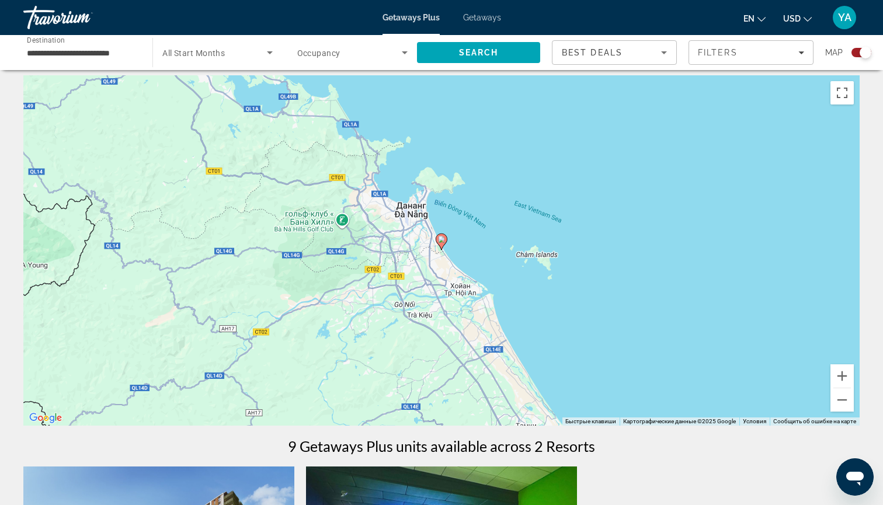
scroll to position [8, 1]
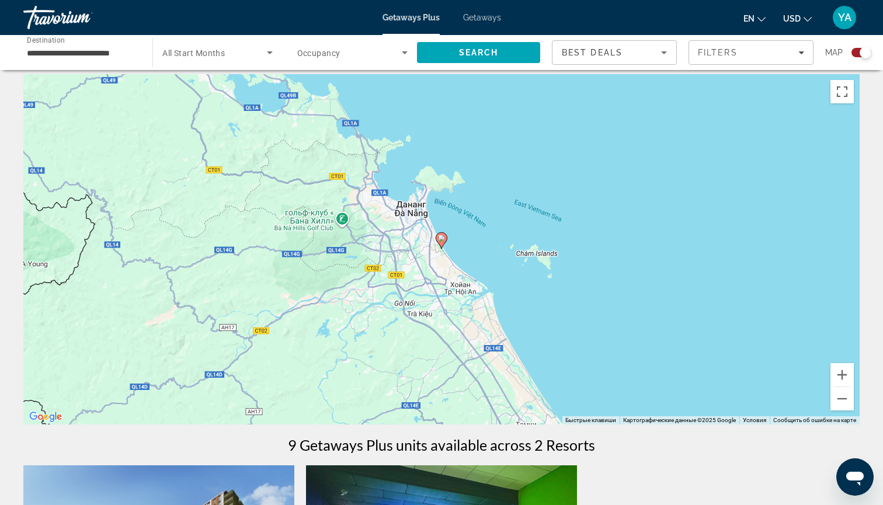
click at [443, 241] on image "Main content" at bounding box center [441, 238] width 7 height 7
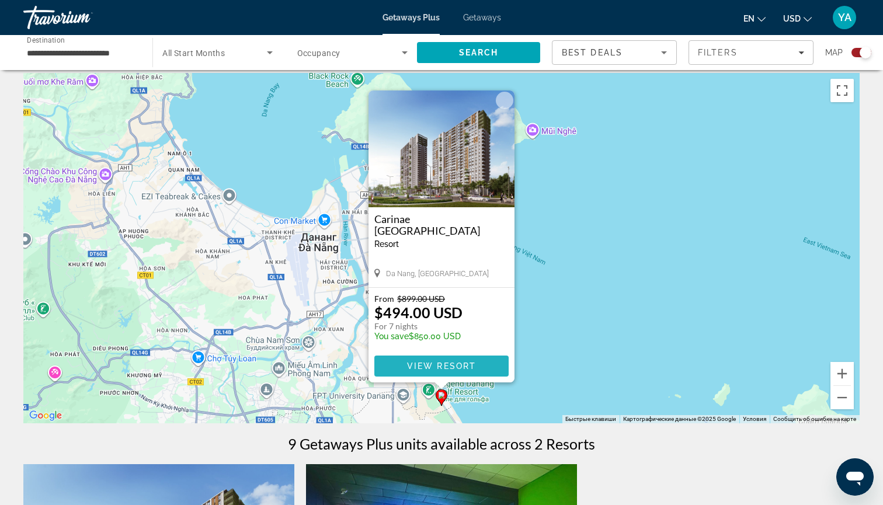
scroll to position [6, 0]
click at [441, 368] on span "View Resort" at bounding box center [441, 366] width 69 height 9
